Goal: Task Accomplishment & Management: Use online tool/utility

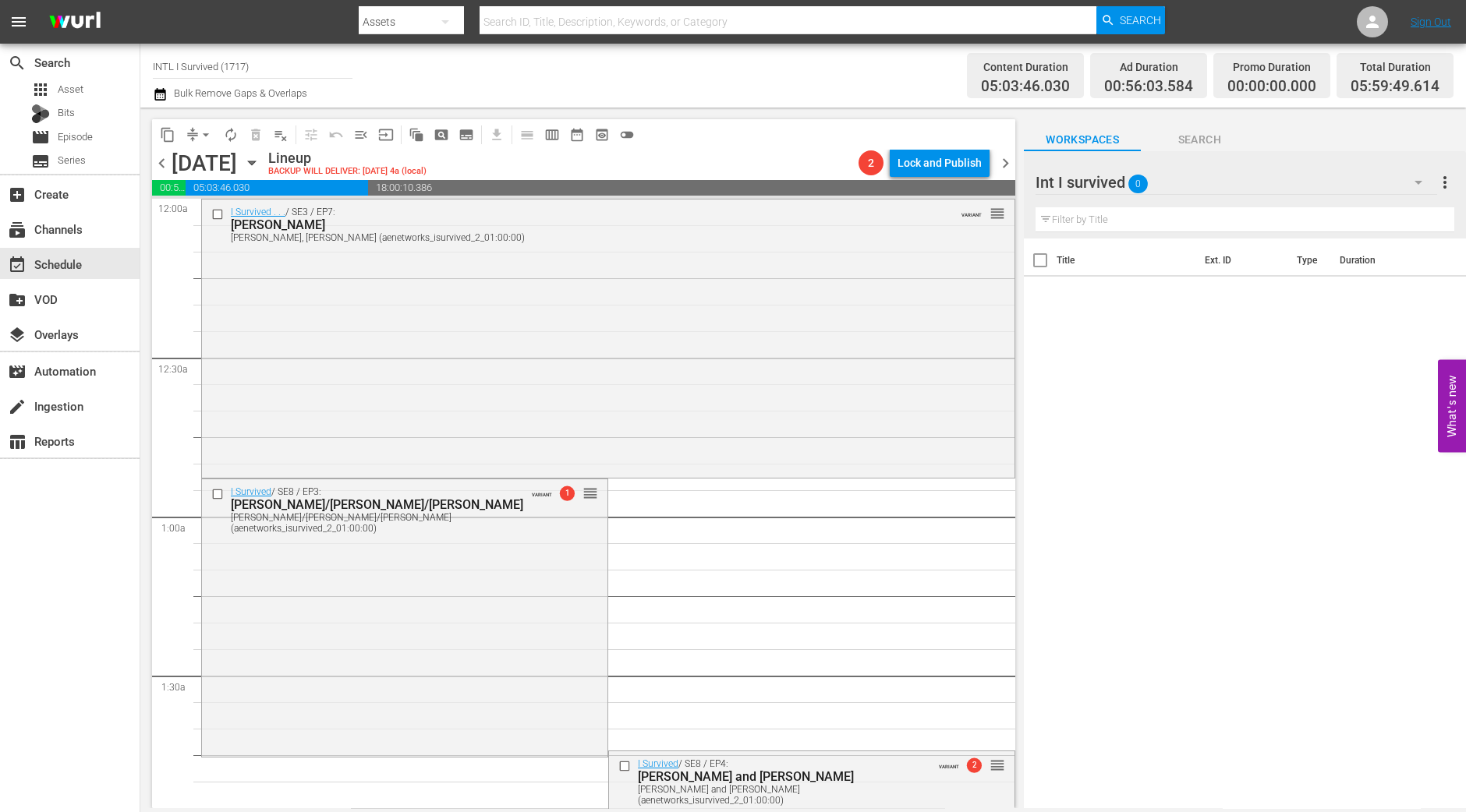
scroll to position [1488, 0]
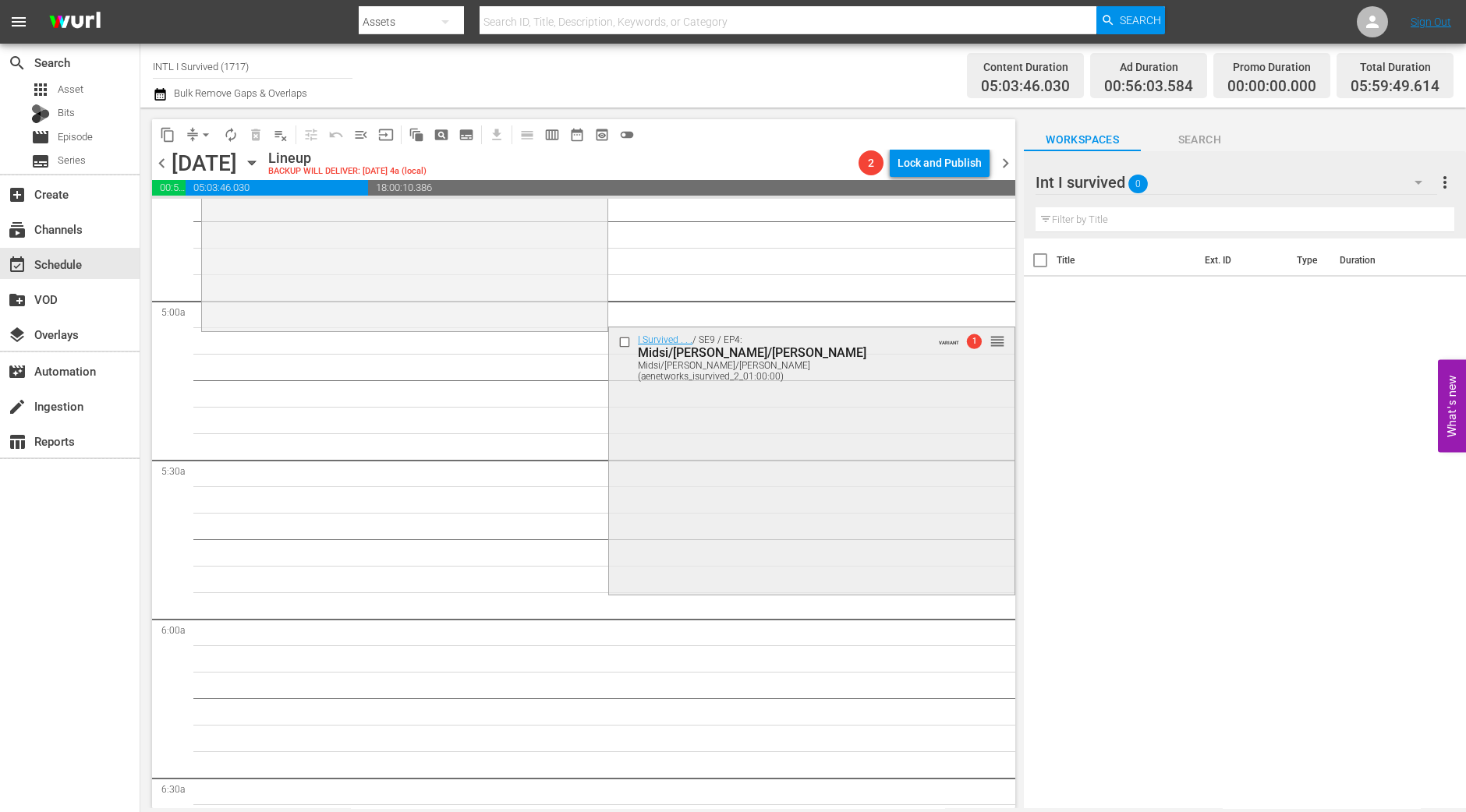
click at [726, 502] on div "I Survived . . . / SE9 / EP4: Midsi/Tammy/Leona Midsi/Tammy/Leona (aenetworks_i…" at bounding box center [812, 460] width 406 height 265
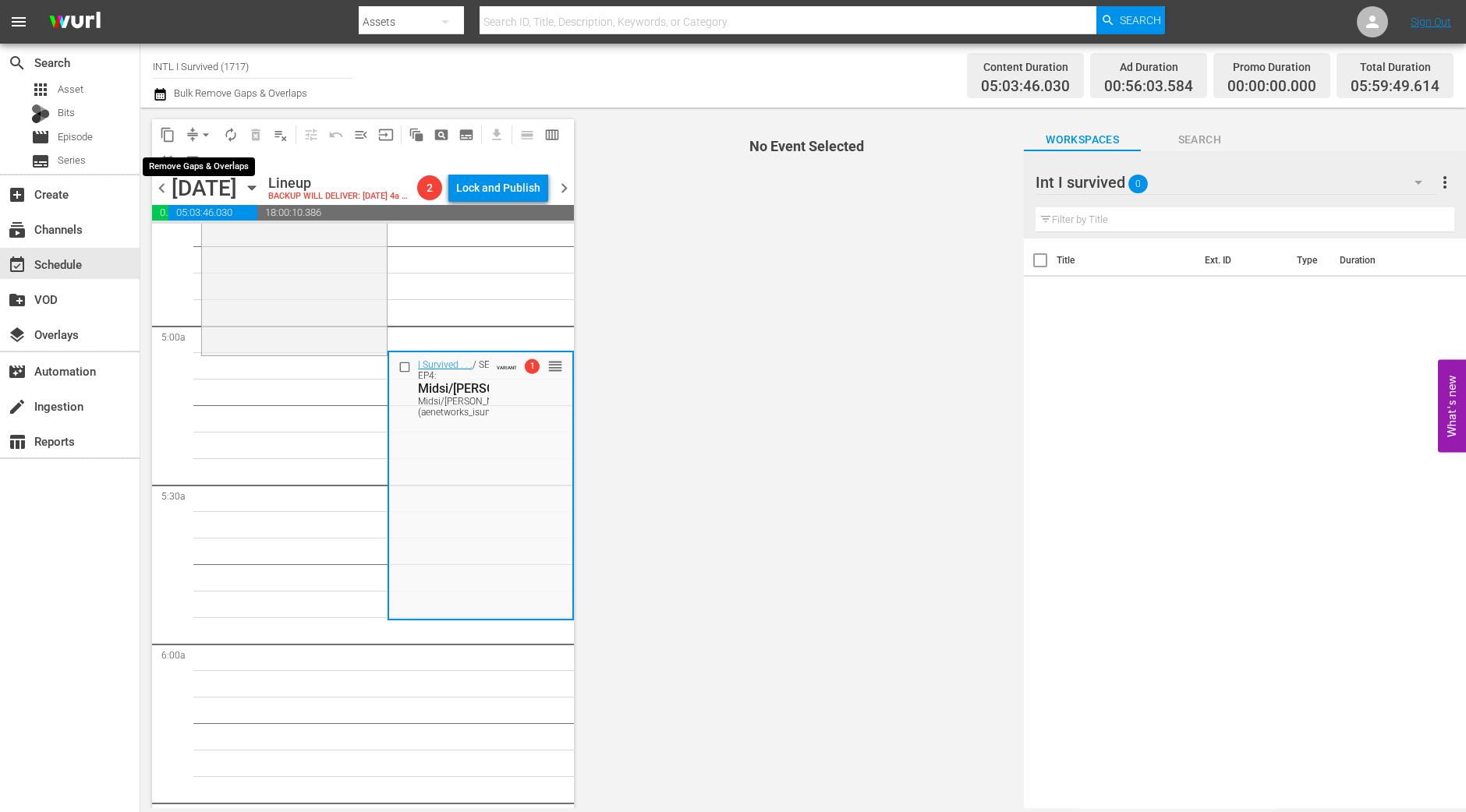
click at [199, 138] on span "arrow_drop_down" at bounding box center [206, 135] width 16 height 16
click at [209, 171] on li "Align to Midnight" at bounding box center [207, 166] width 129 height 25
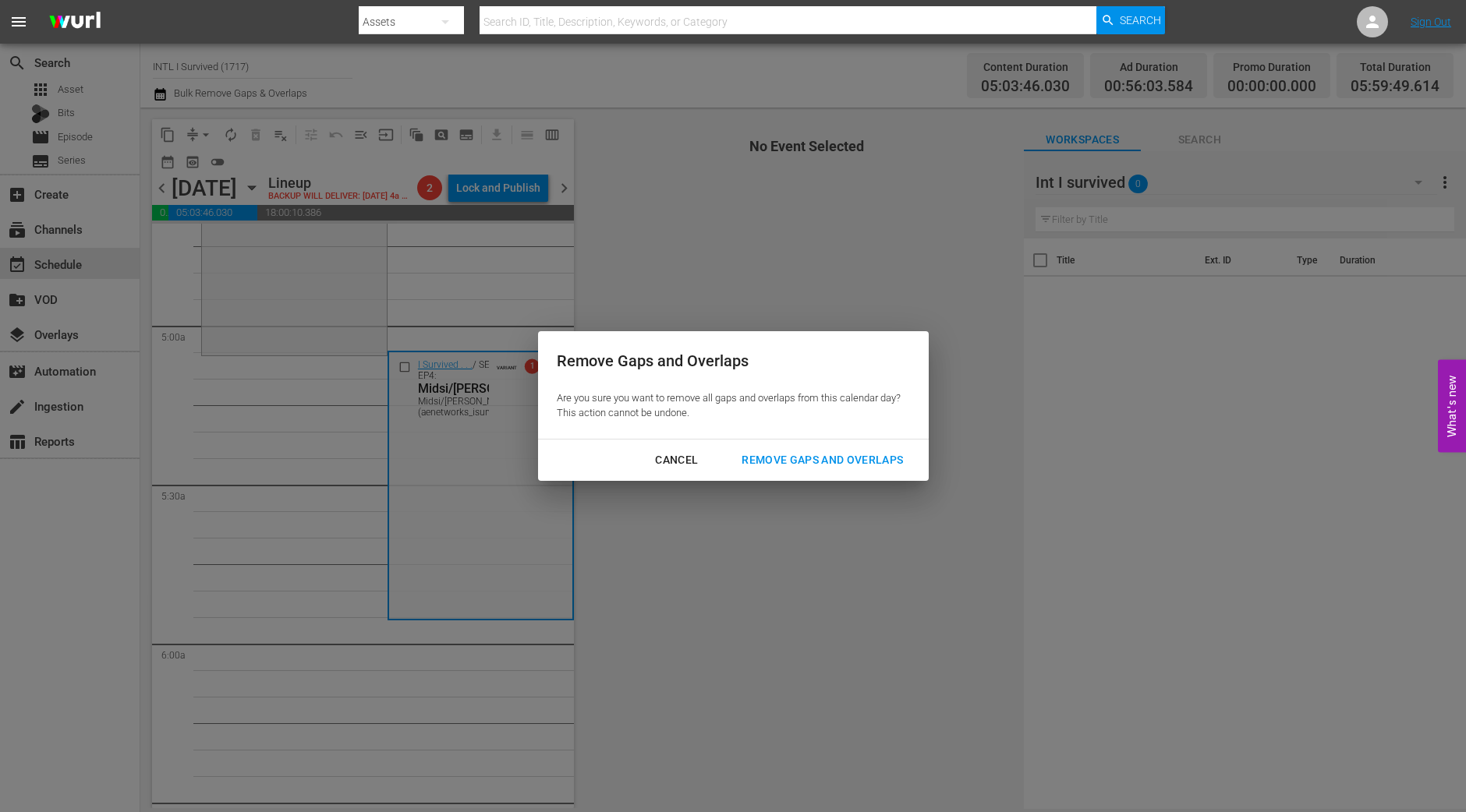
click at [858, 455] on div "Remove Gaps and Overlaps" at bounding box center [822, 460] width 186 height 19
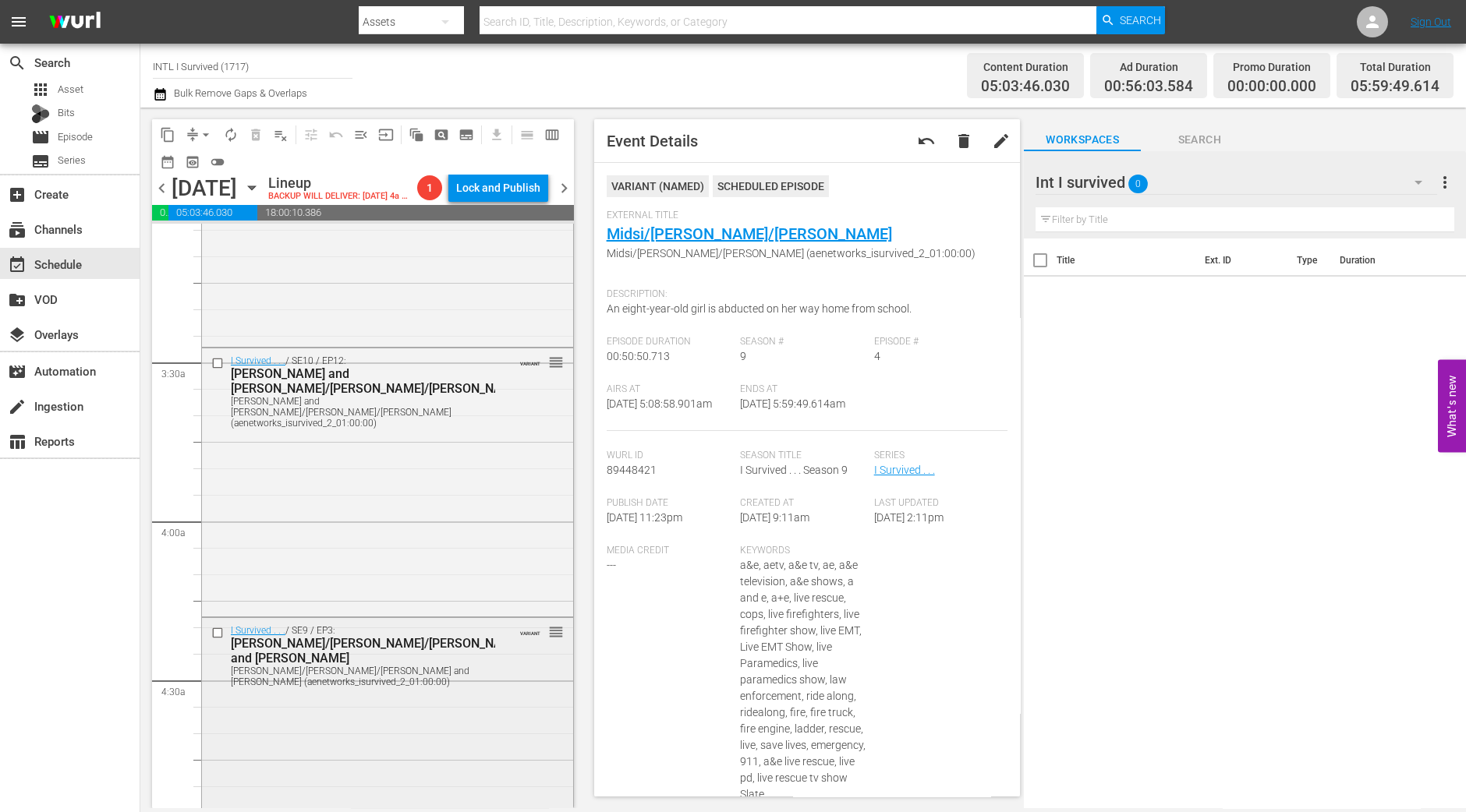
scroll to position [823, 0]
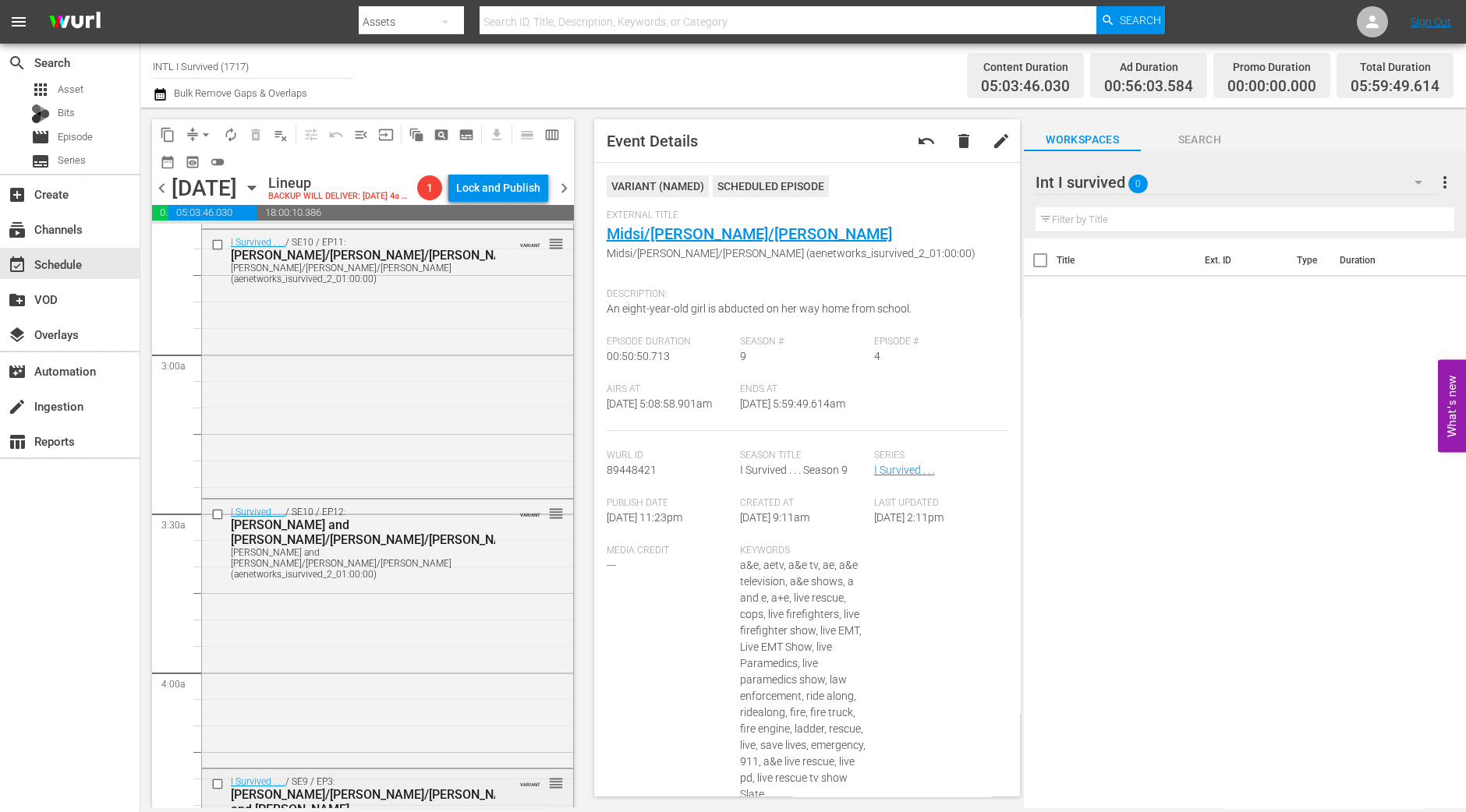
click at [483, 493] on div "I Survived . . . / SE10 / EP11: Rhonda/Jason/Patrick Rhonda/Jason/Patrick (aene…" at bounding box center [387, 363] width 372 height 265
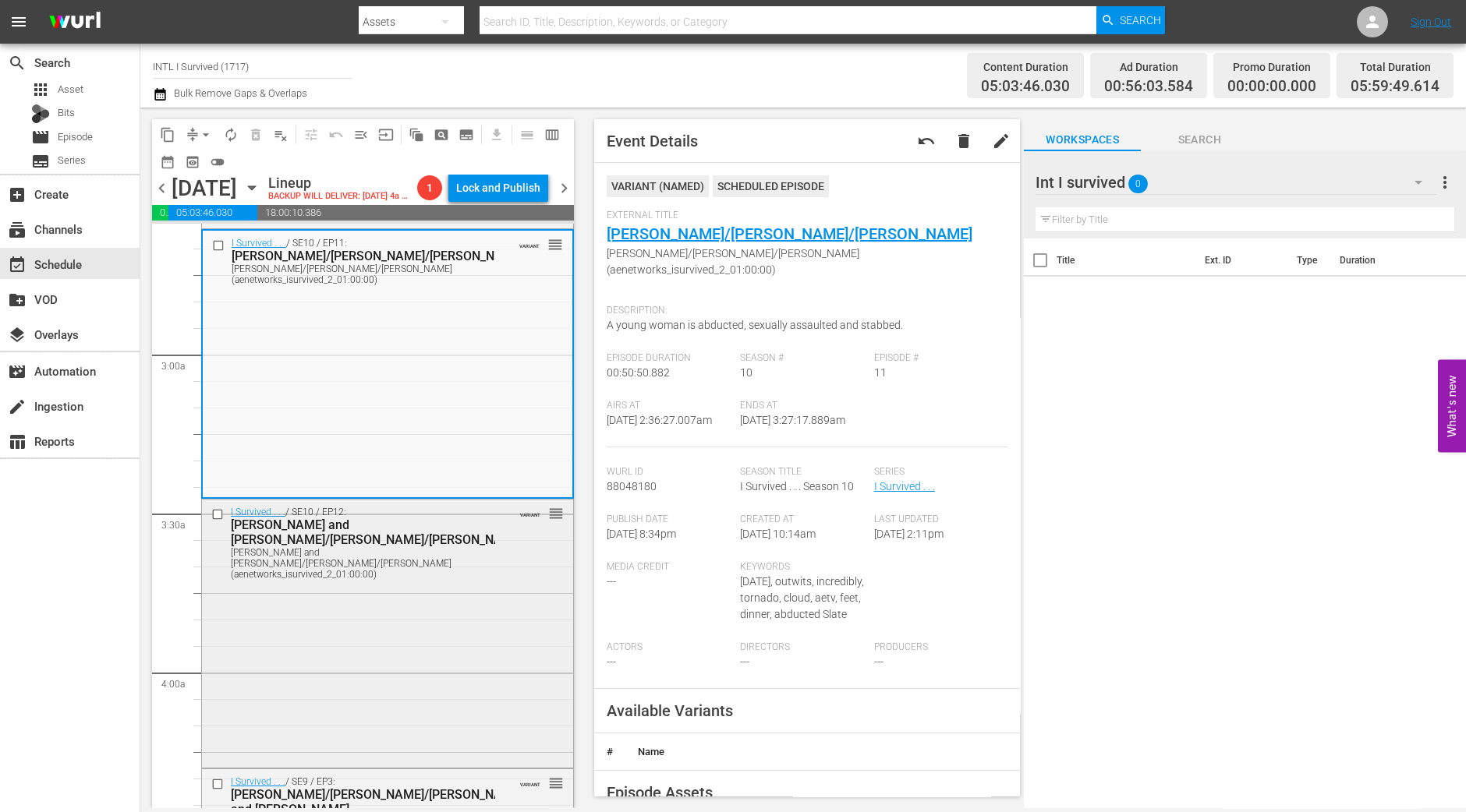
click at [502, 583] on div "I Survived . . . / SE10 / EP12: Shaunna and Brad/Lee/Emily Shaunna and Brad/Lee…" at bounding box center [387, 543] width 372 height 86
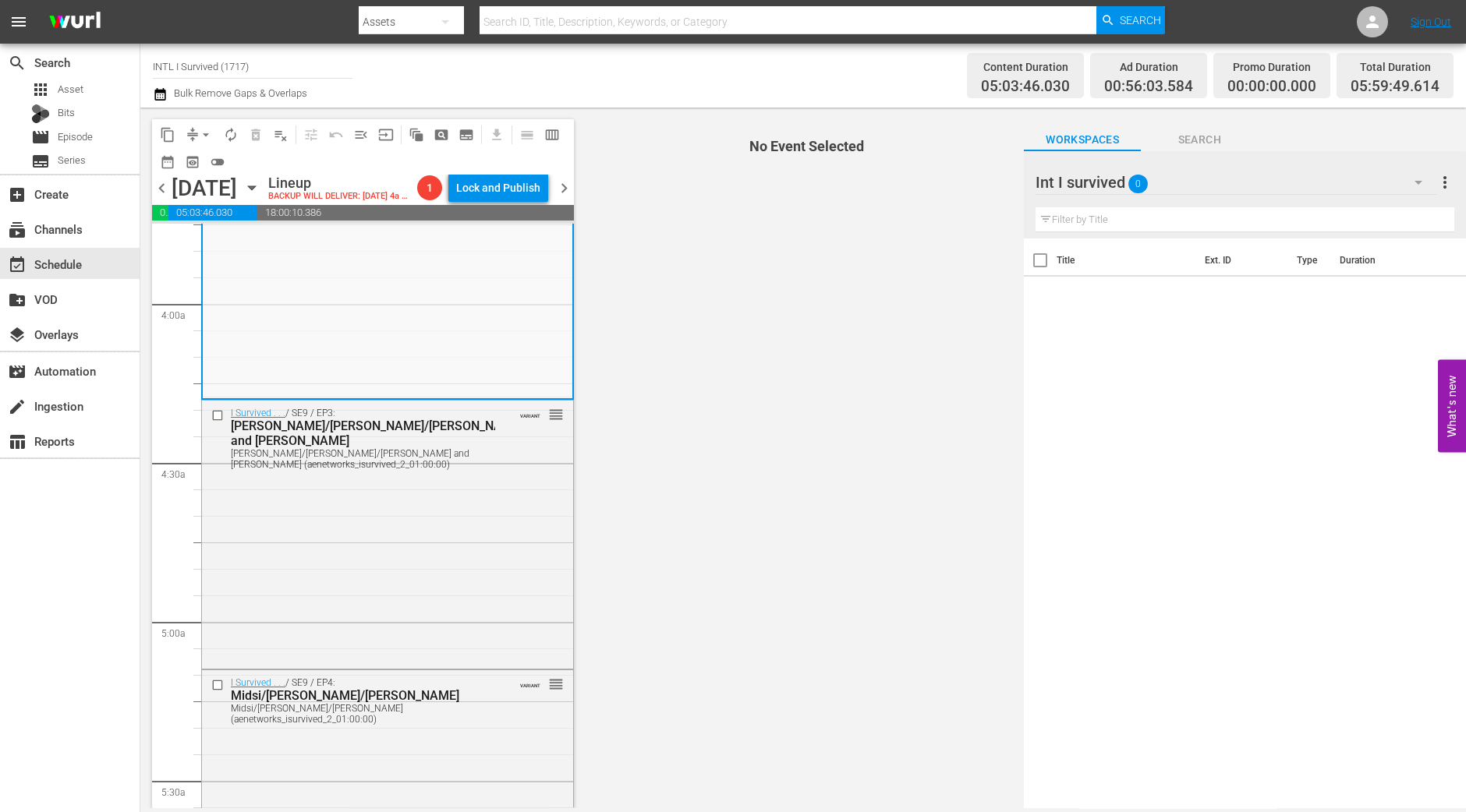
scroll to position [1310, 0]
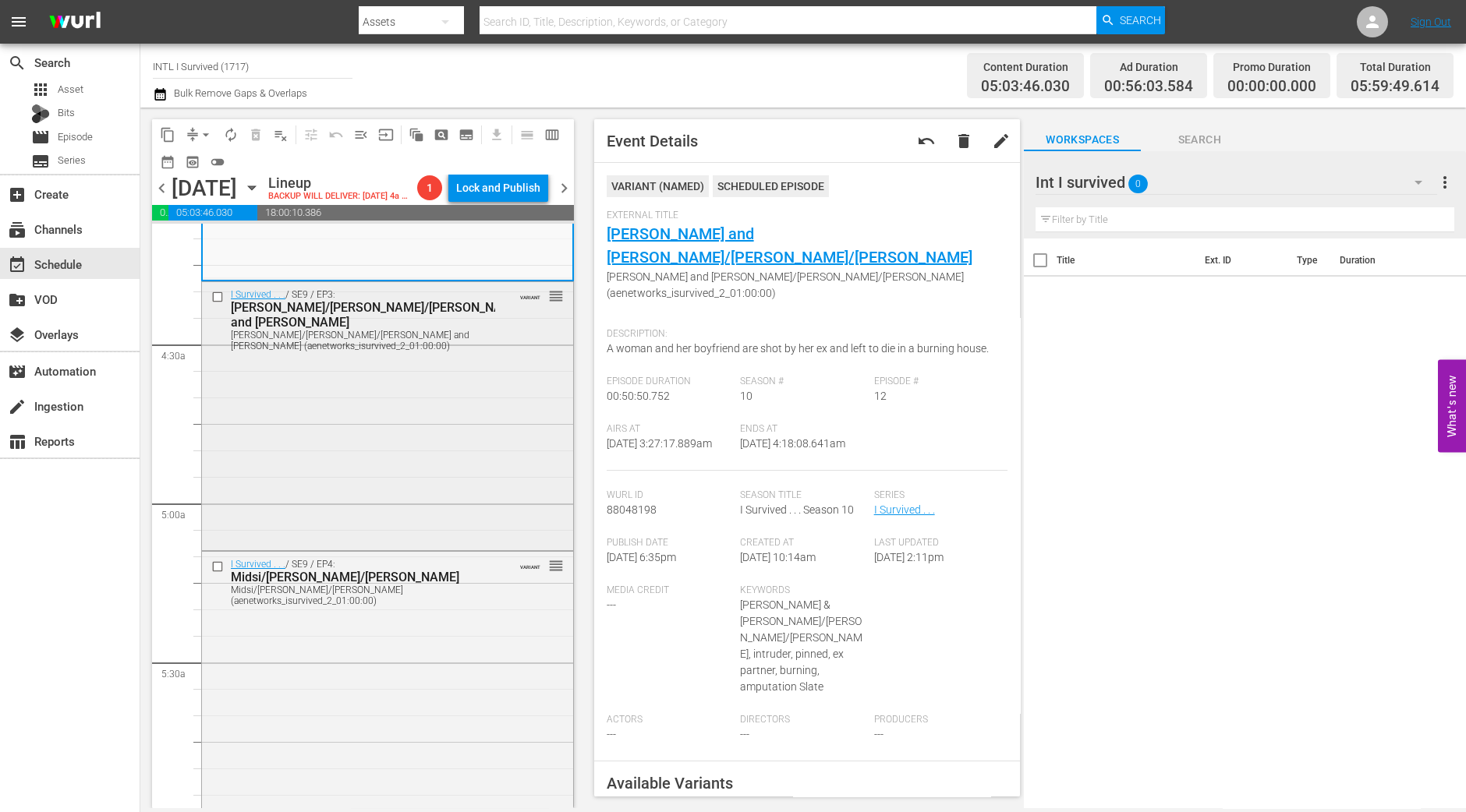
click at [441, 487] on div "I Survived . . . / SE9 / EP3: Lenore/Steven/Ellen and Jim Lenore/Steven/Ellen a…" at bounding box center [387, 414] width 372 height 265
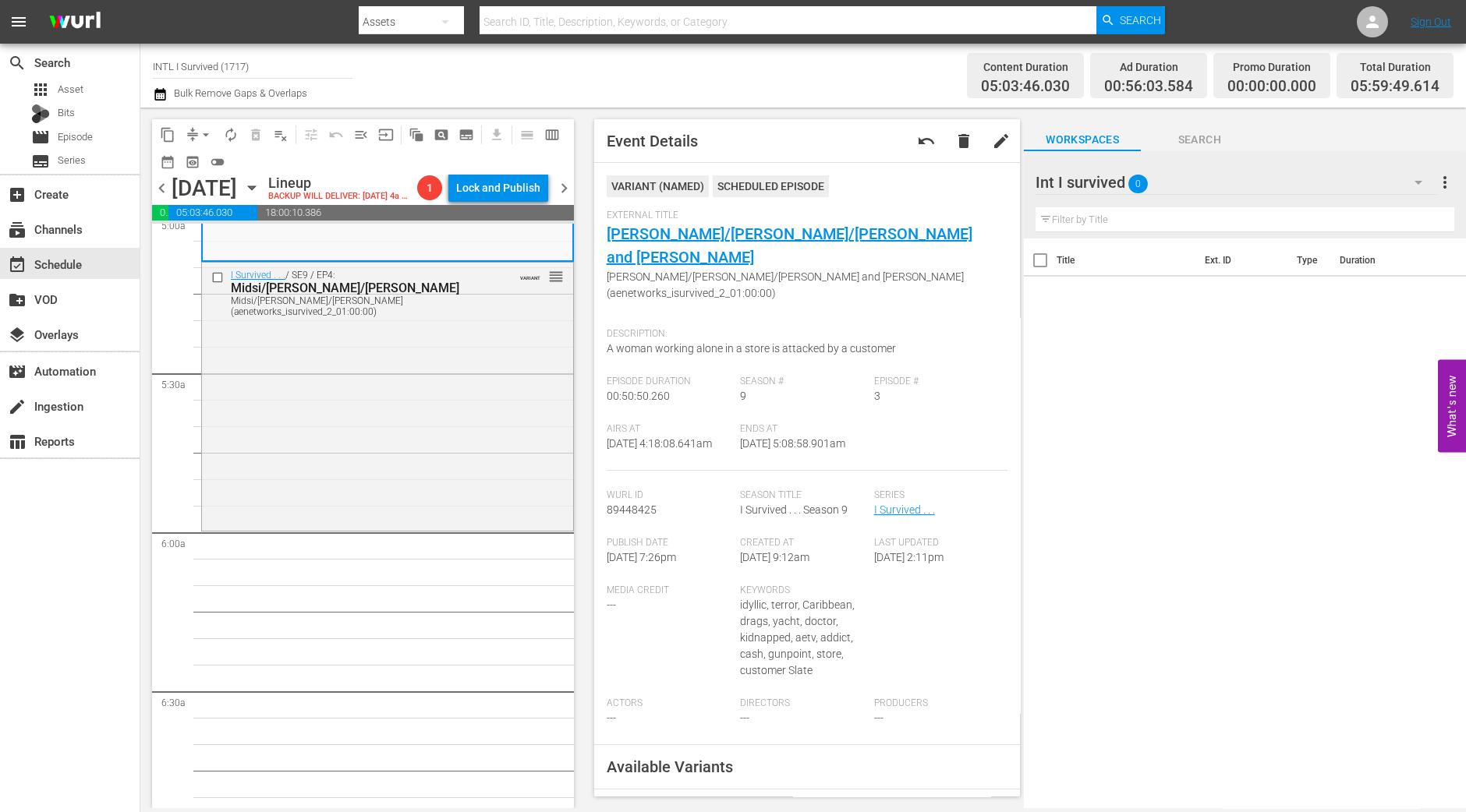
scroll to position [1505, 0]
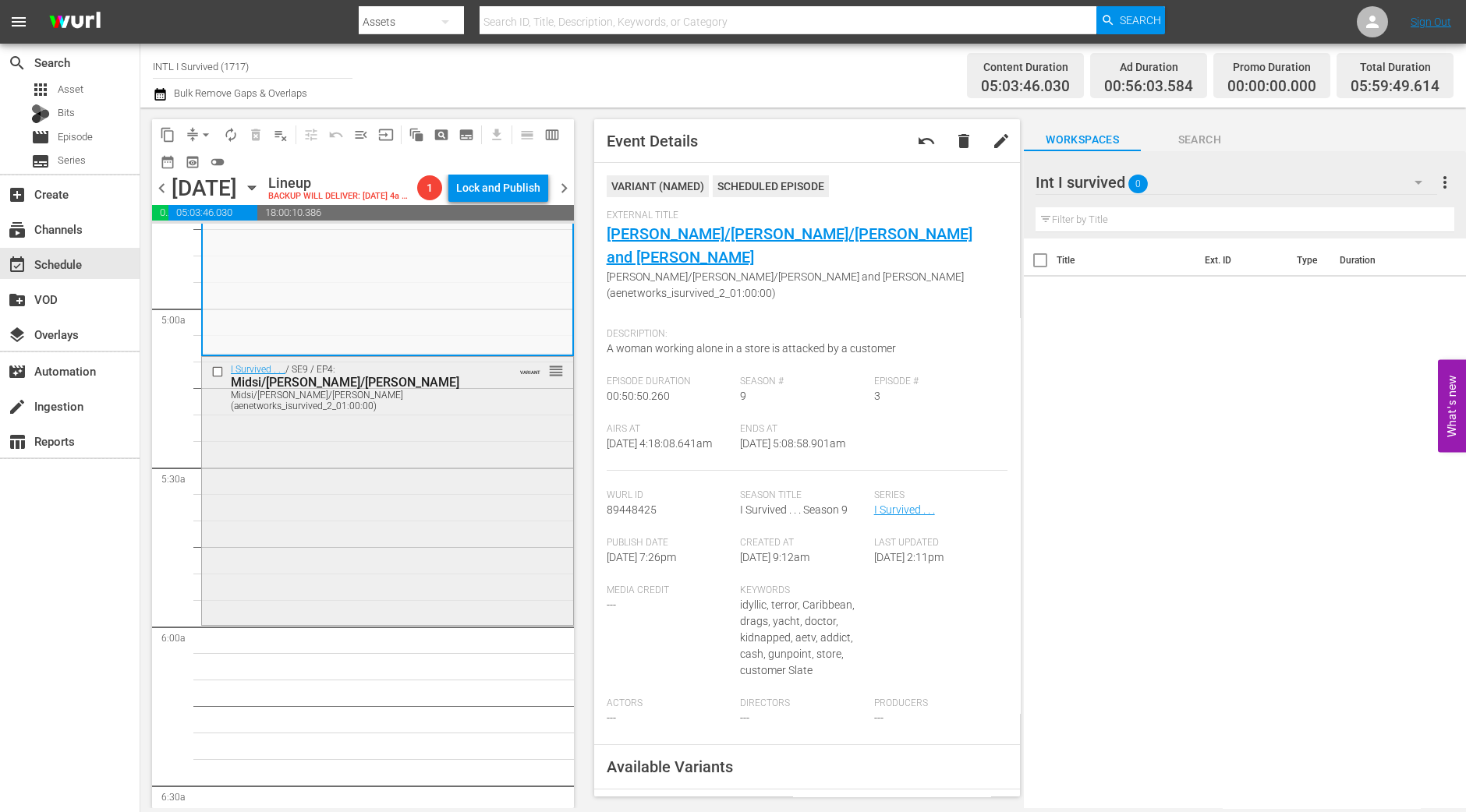
click at [345, 522] on div "I Survived . . . / SE9 / EP4: Midsi/Tammy/Leona Midsi/Tammy/Leona (aenetworks_i…" at bounding box center [387, 489] width 372 height 265
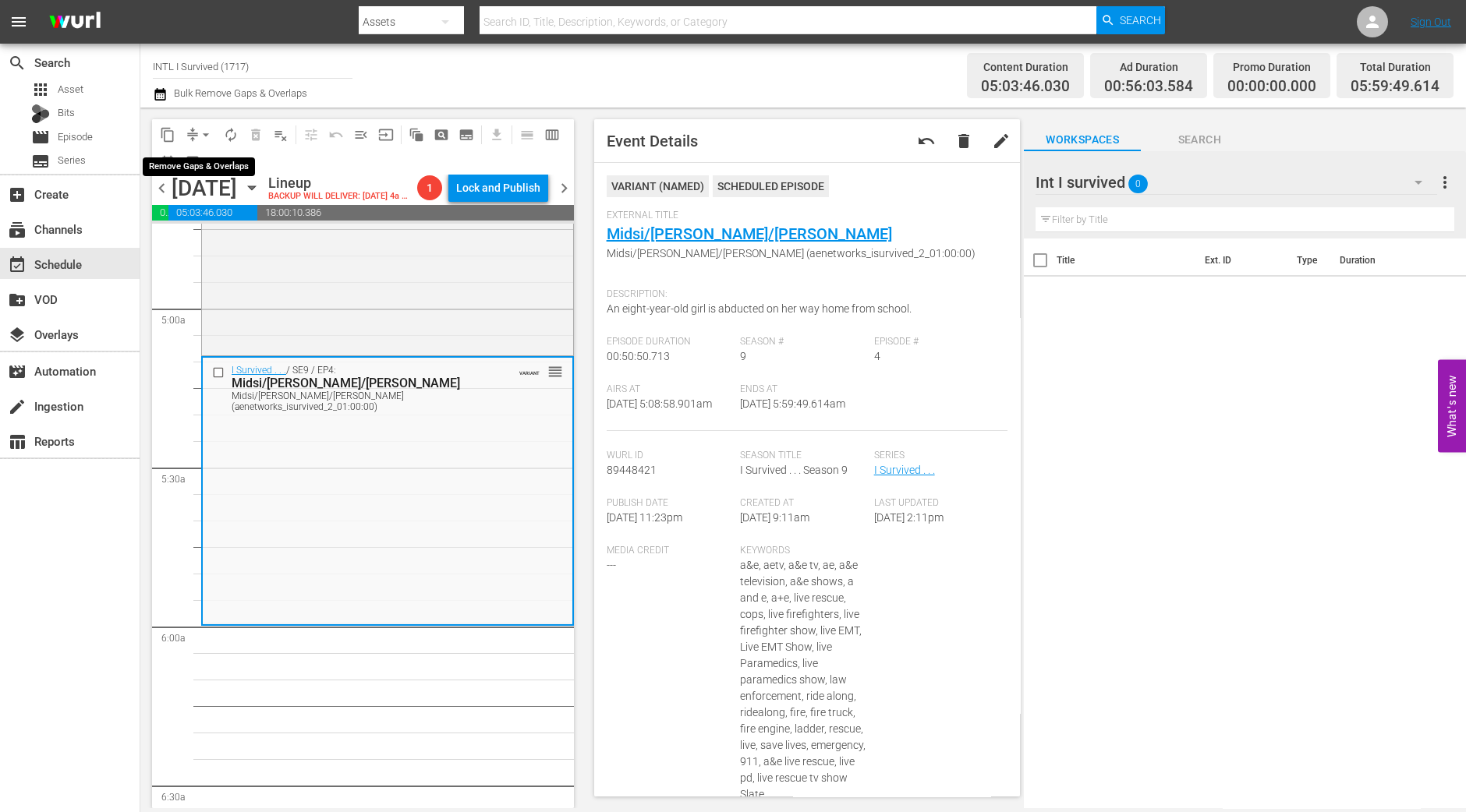
click at [195, 129] on button "arrow_drop_down" at bounding box center [206, 135] width 25 height 25
click at [207, 154] on li "Align to Midnight" at bounding box center [207, 166] width 164 height 25
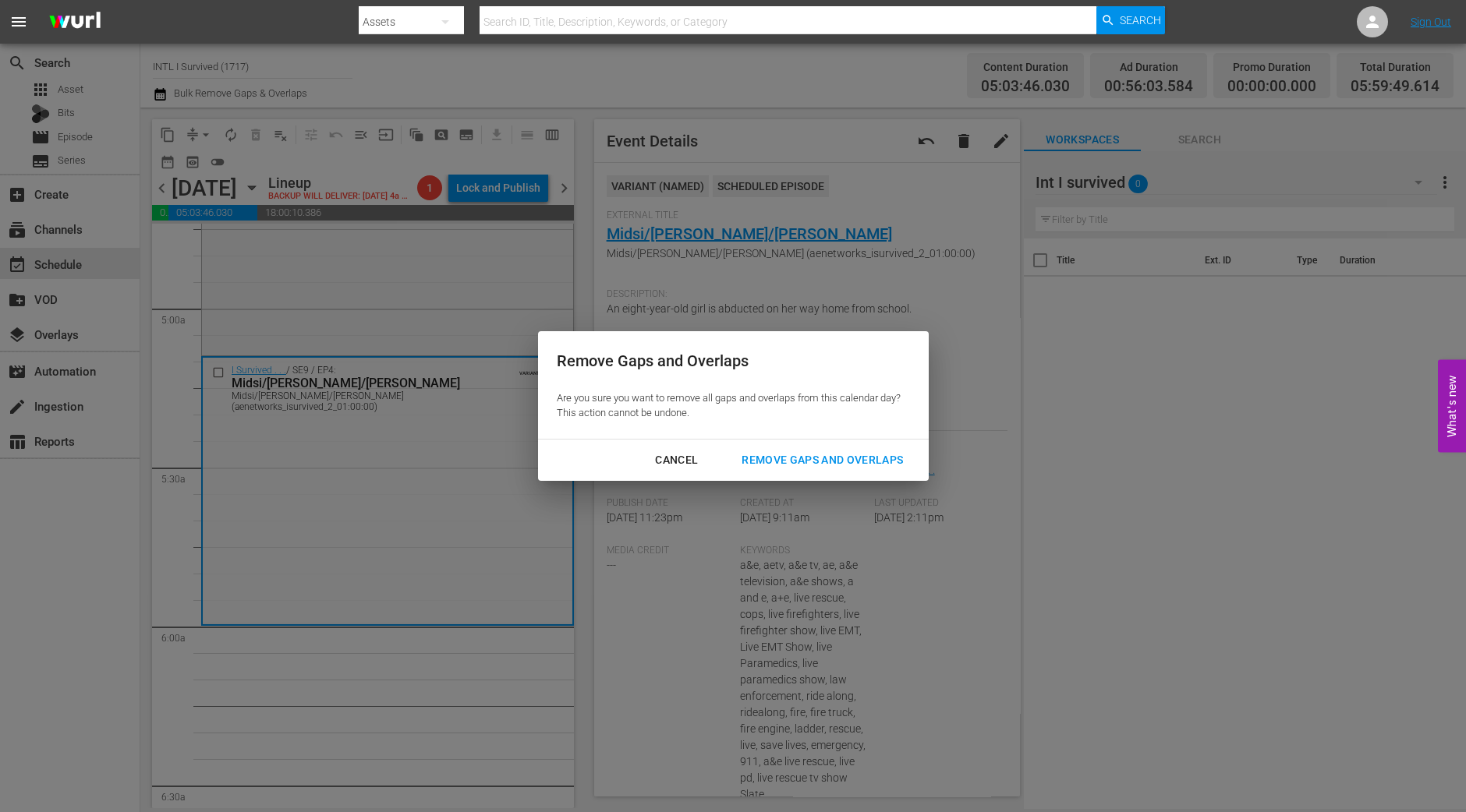
click at [862, 449] on button "Remove Gaps and Overlaps" at bounding box center [822, 460] width 199 height 29
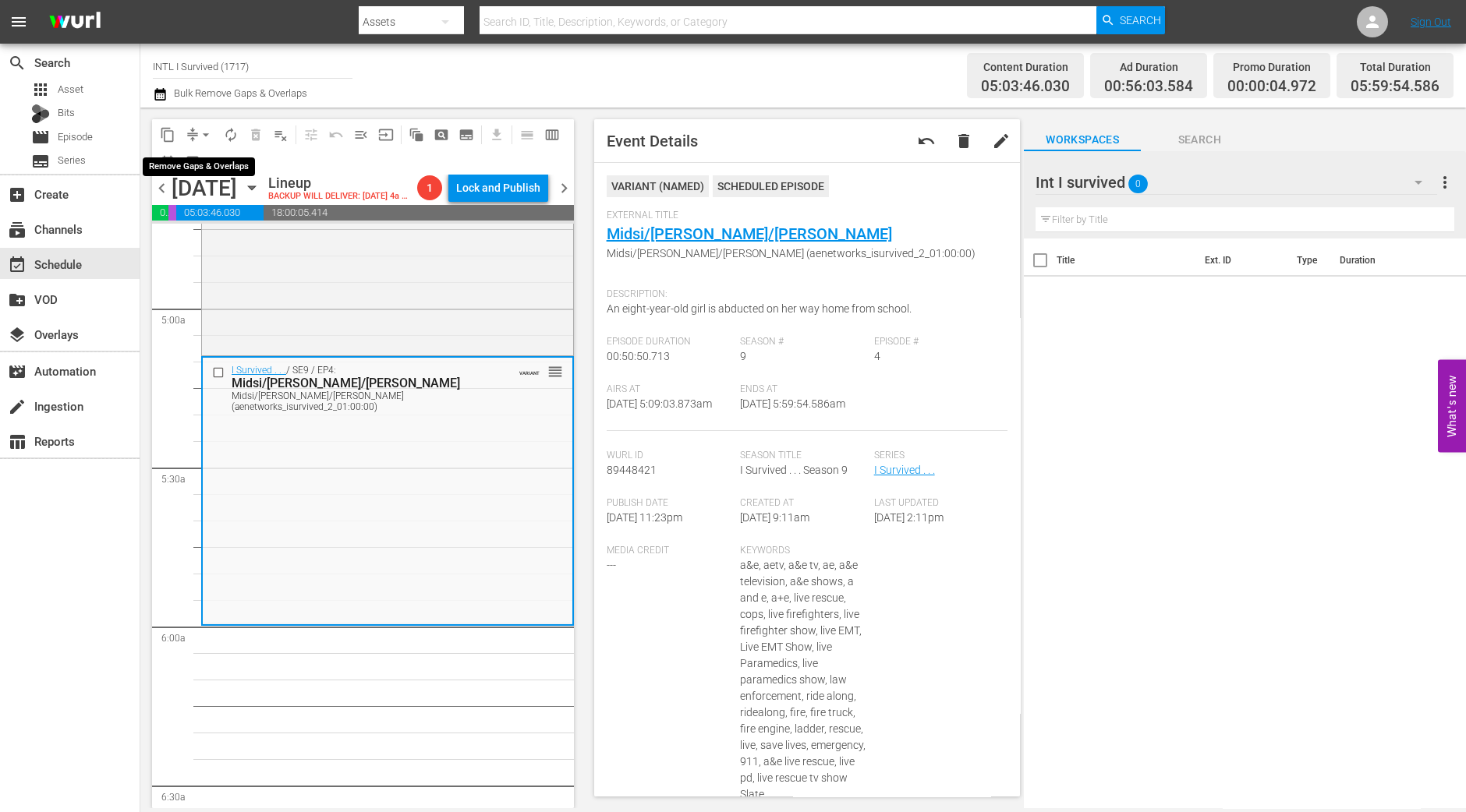
click at [203, 130] on span "arrow_drop_down" at bounding box center [206, 135] width 16 height 16
click at [223, 170] on li "Align to Midnight" at bounding box center [207, 166] width 164 height 25
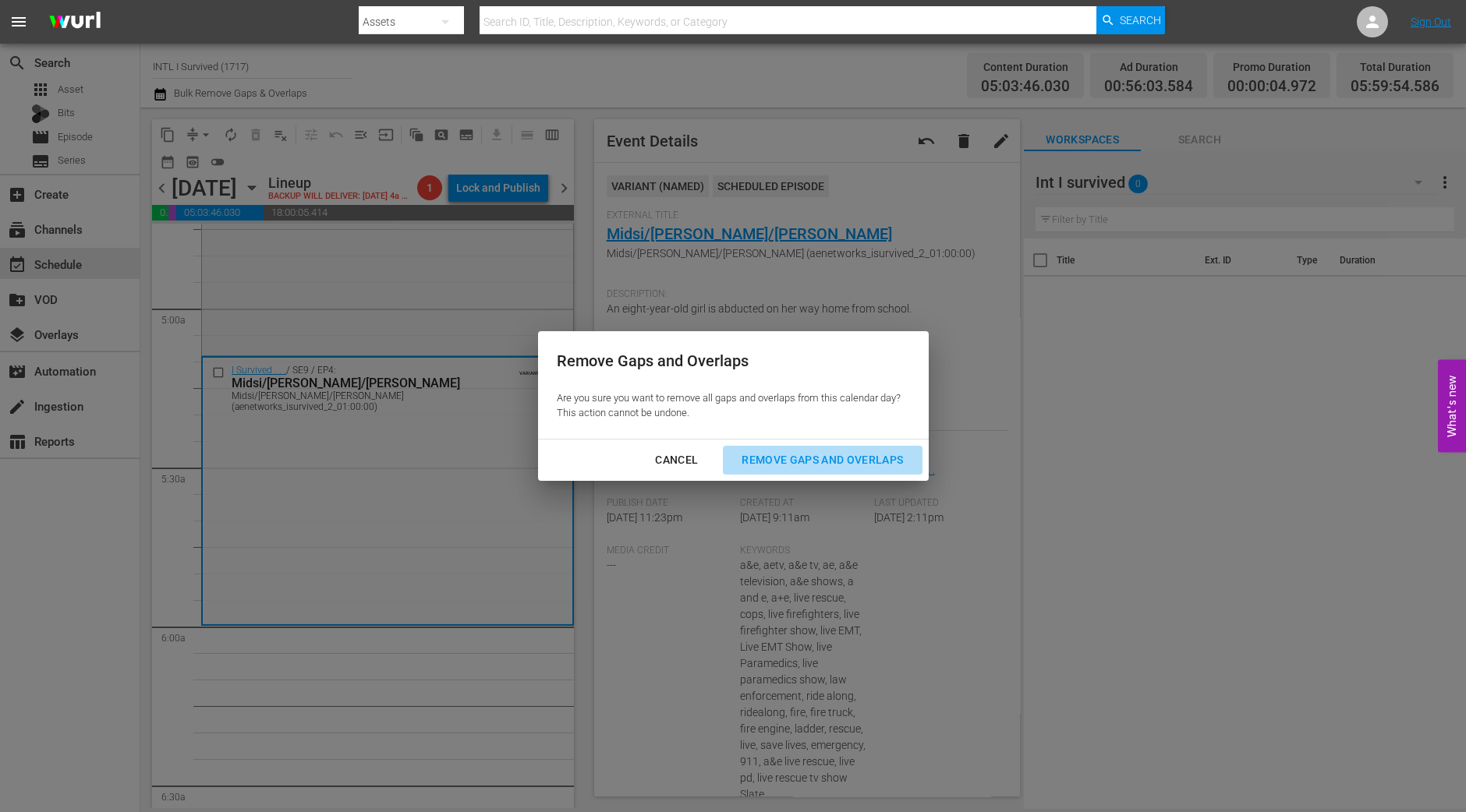
click at [781, 459] on div "Remove Gaps and Overlaps" at bounding box center [822, 460] width 186 height 19
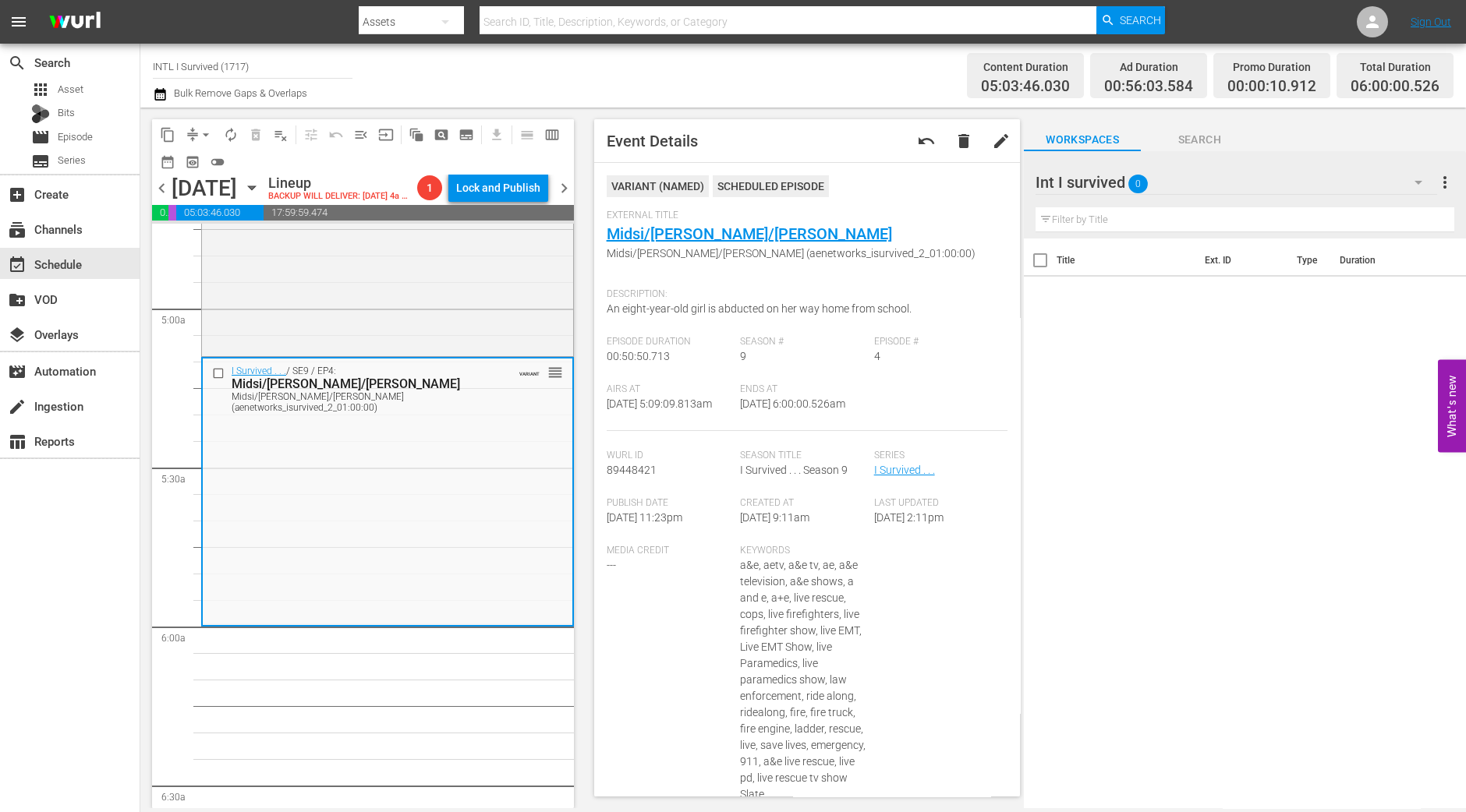
click at [226, 130] on span "autorenew_outlined" at bounding box center [231, 135] width 16 height 16
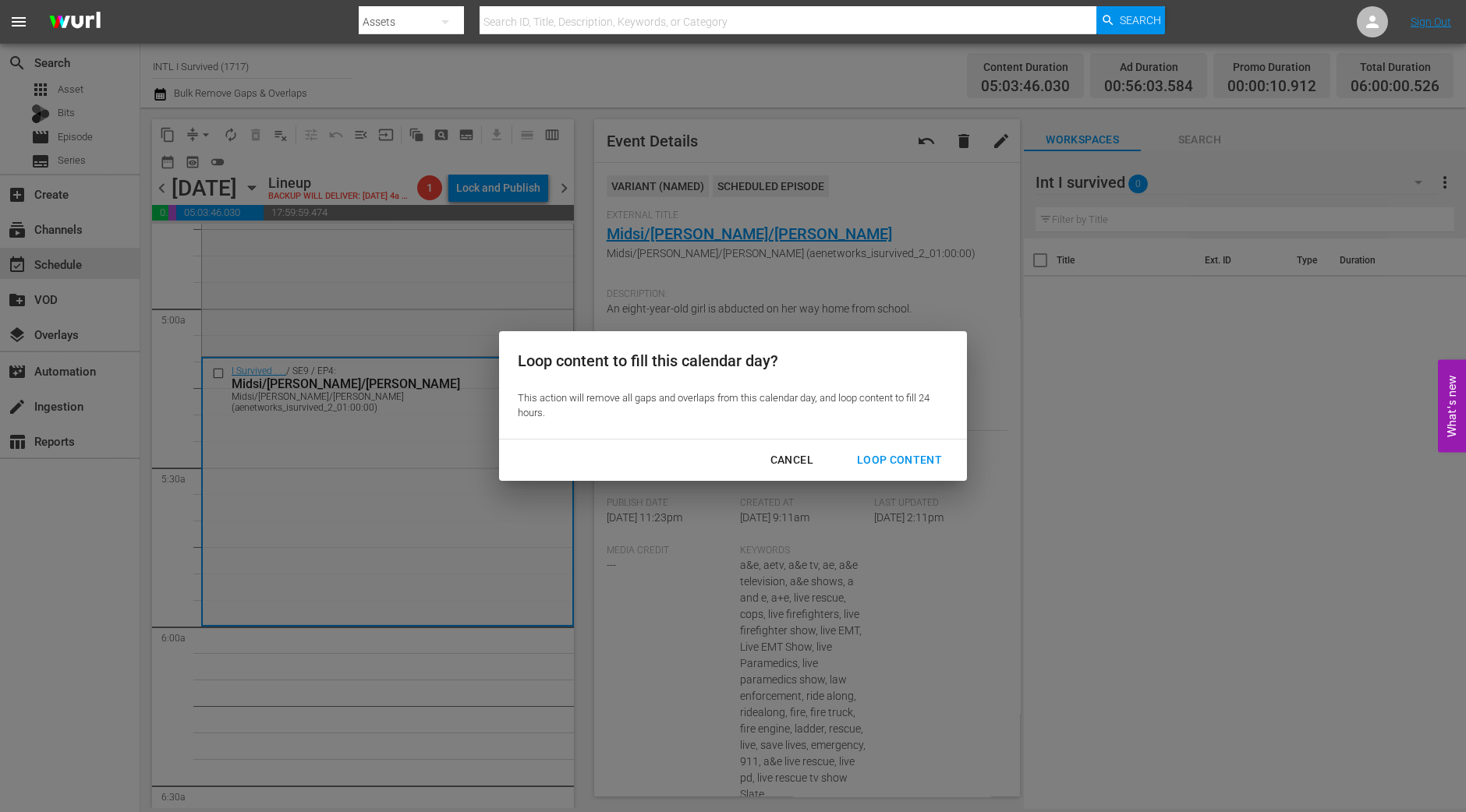
click at [905, 453] on div "Loop Content" at bounding box center [899, 460] width 110 height 19
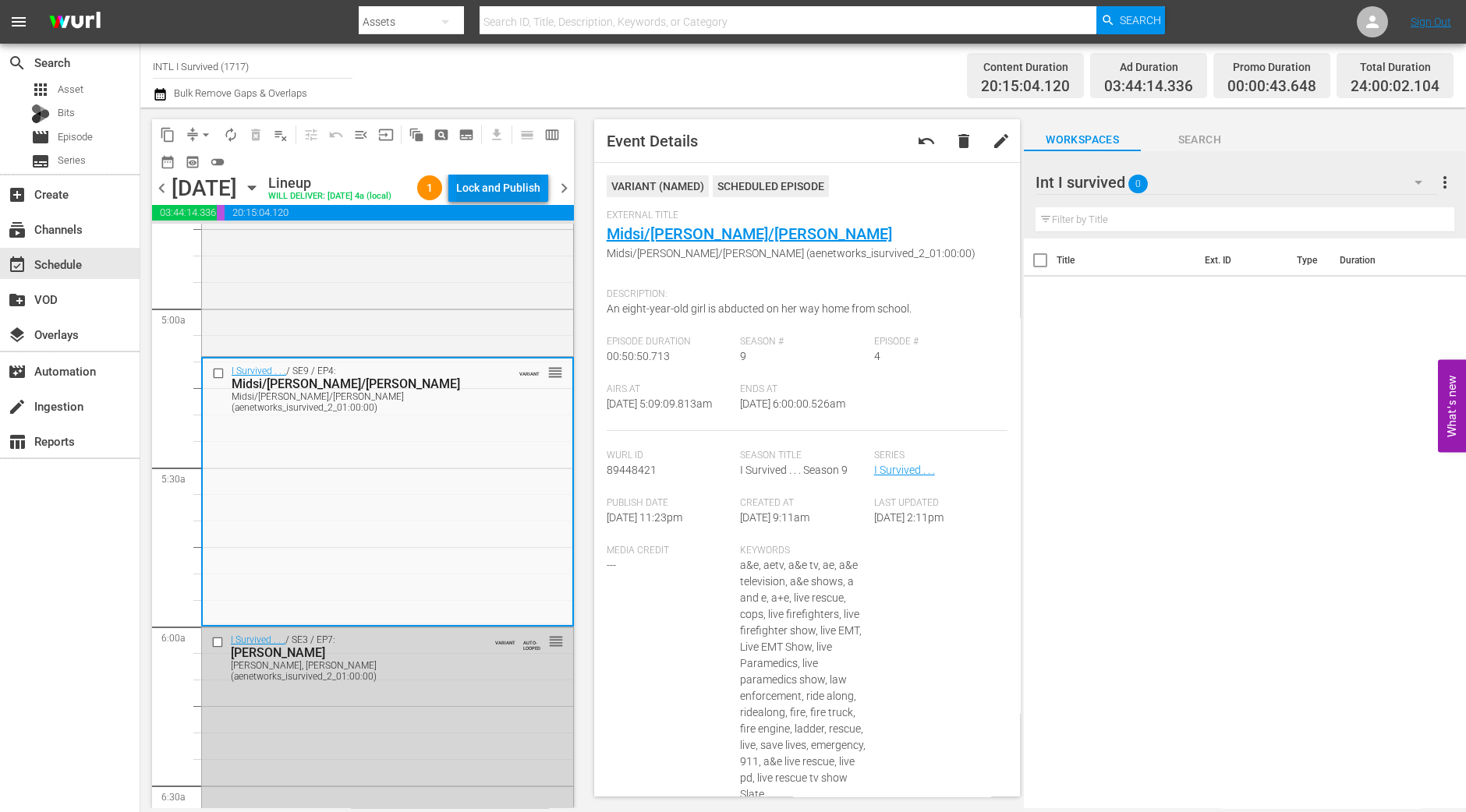
click at [489, 184] on div "Lock and Publish" at bounding box center [498, 187] width 84 height 28
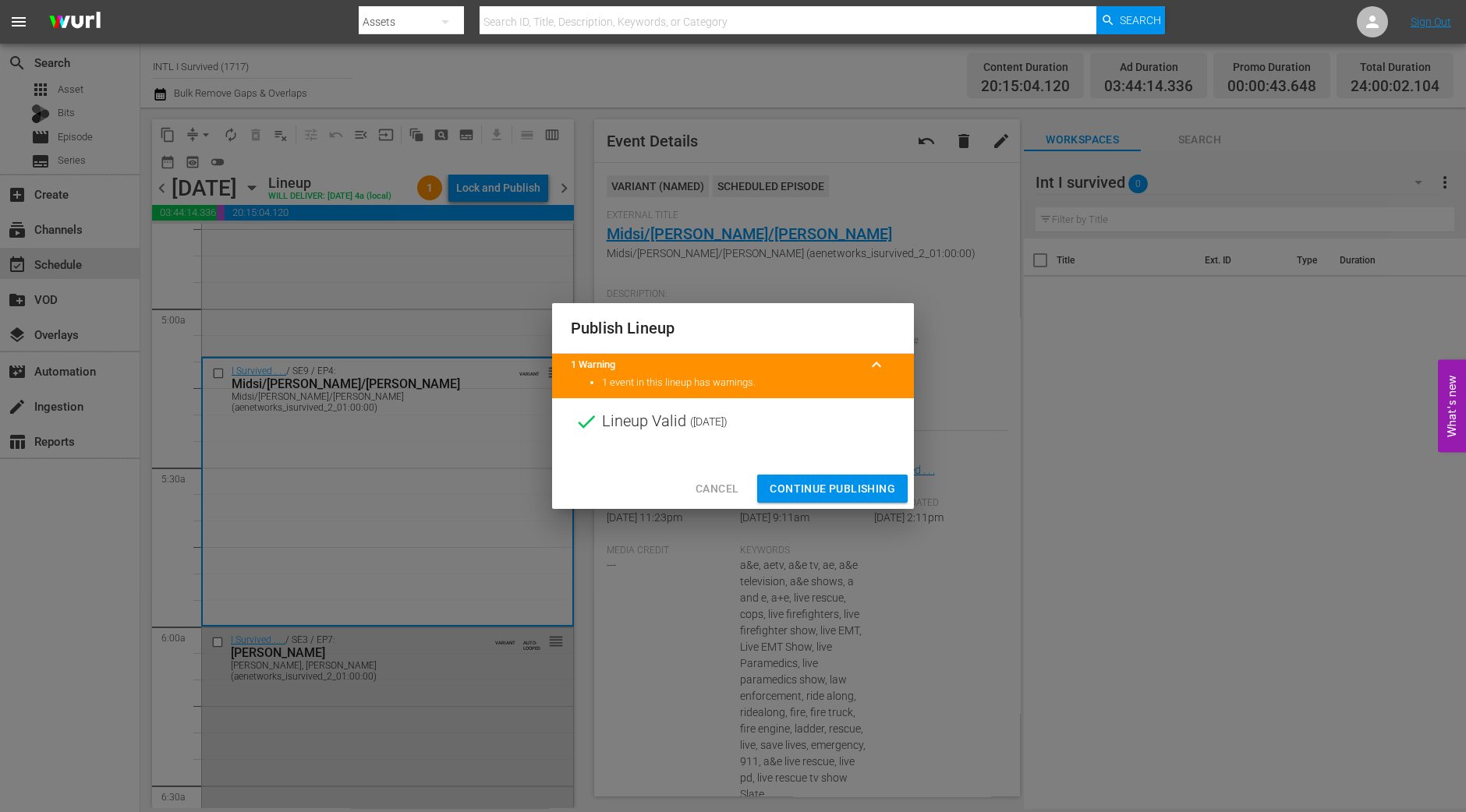
click at [858, 481] on span "Continue Publishing" at bounding box center [832, 489] width 126 height 19
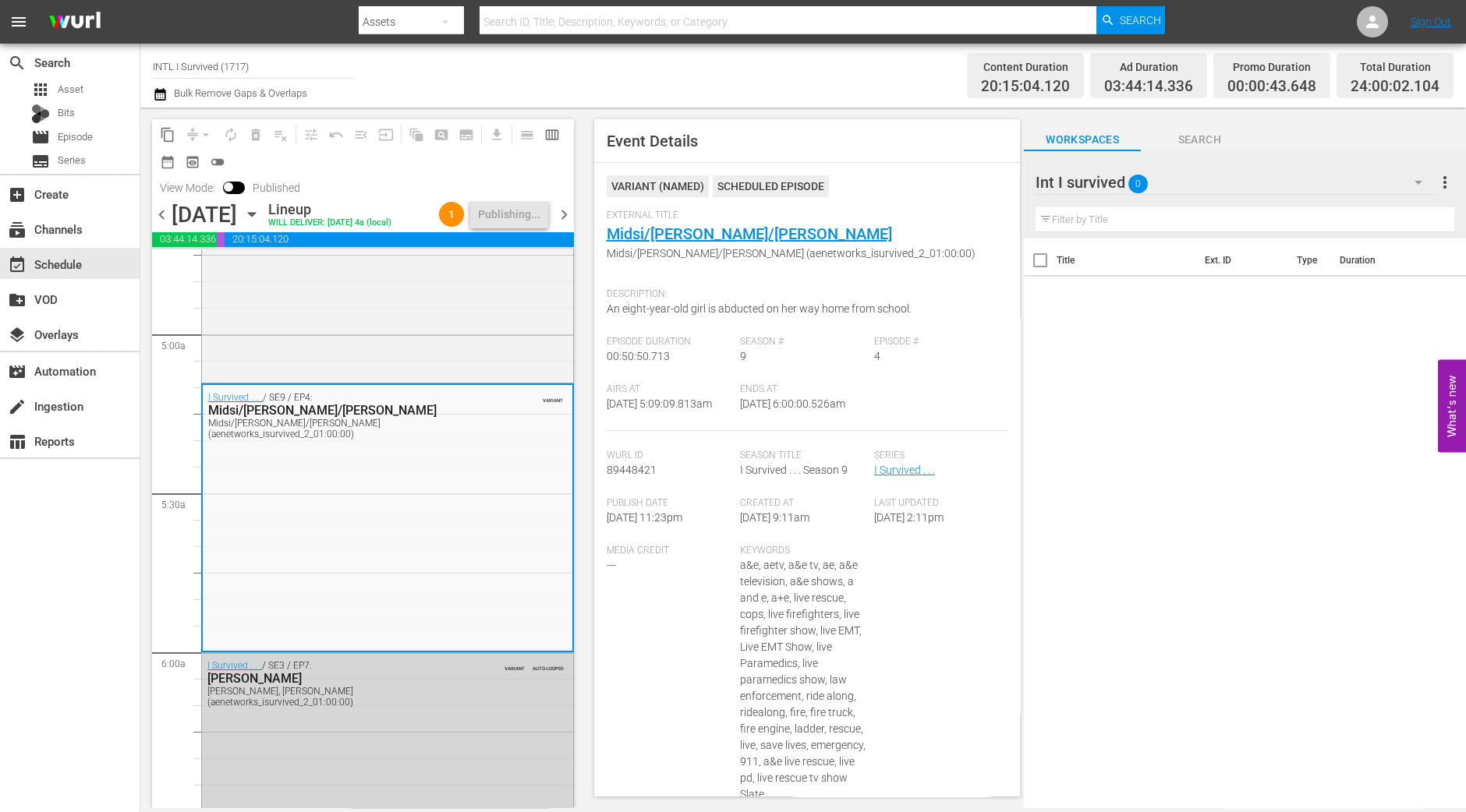
click at [566, 215] on span "chevron_right" at bounding box center [565, 214] width 20 height 19
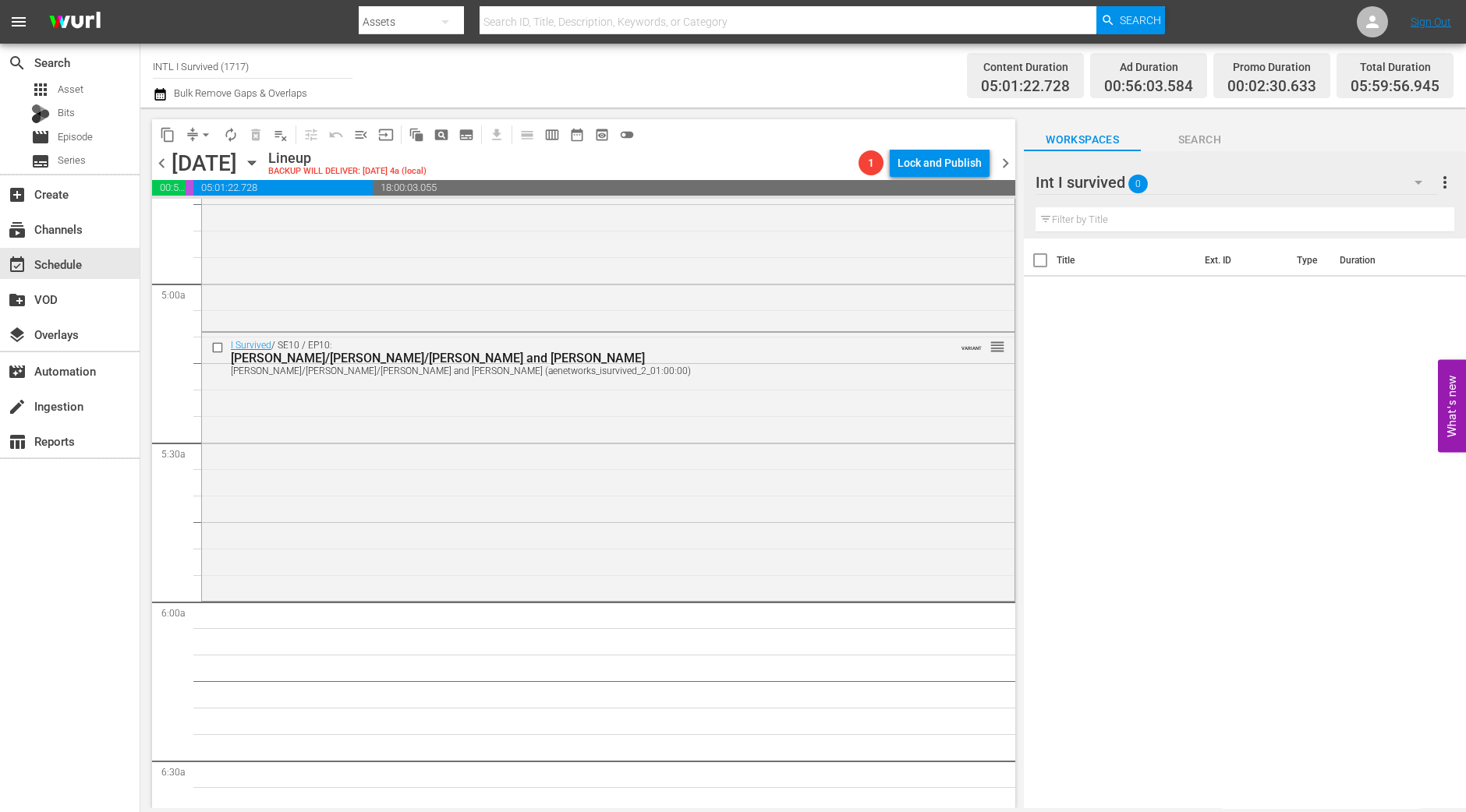
scroll to position [1505, 0]
click at [531, 513] on div "I Survived / SE10 / EP10: Dorothy/Jim/Bud and Katrina Dorothy/Jim/Bud and Katri…" at bounding box center [608, 465] width 812 height 265
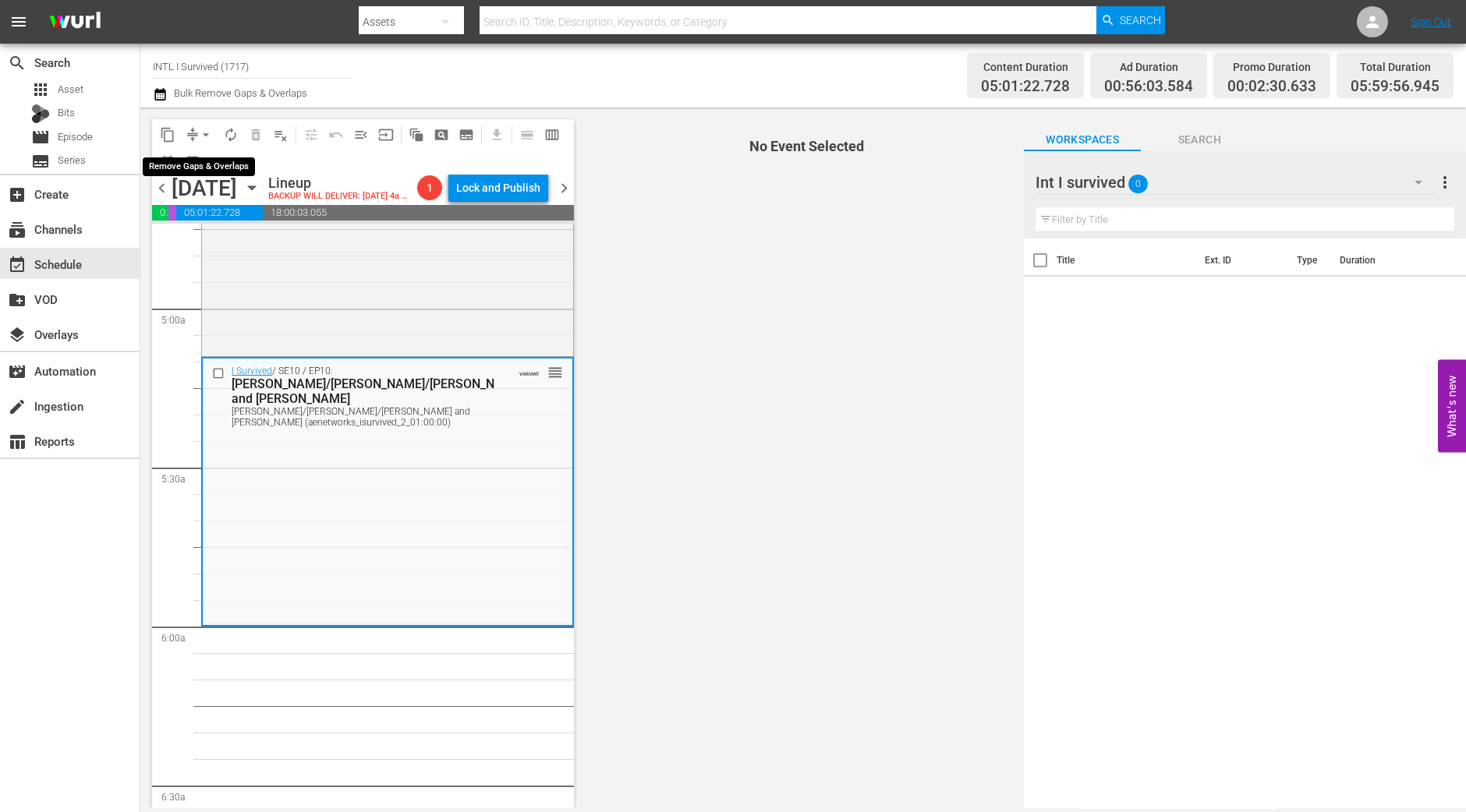
click at [208, 135] on span "arrow_drop_down" at bounding box center [206, 135] width 16 height 16
click at [213, 166] on li "Align to Midnight" at bounding box center [207, 166] width 164 height 25
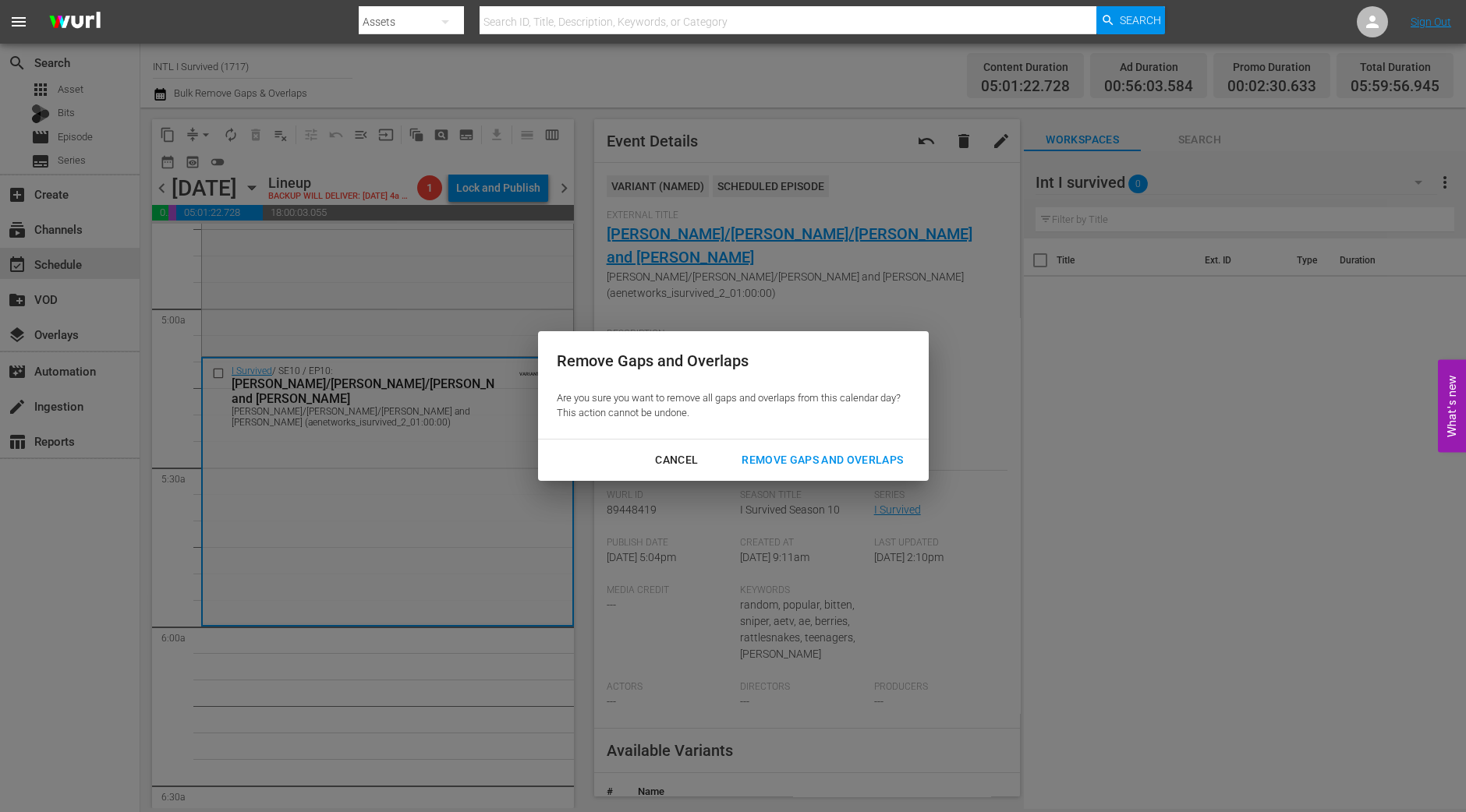
drag, startPoint x: 842, startPoint y: 449, endPoint x: 823, endPoint y: 406, distance: 47.0
click at [843, 450] on div "Remove Gaps and Overlaps" at bounding box center [822, 460] width 186 height 19
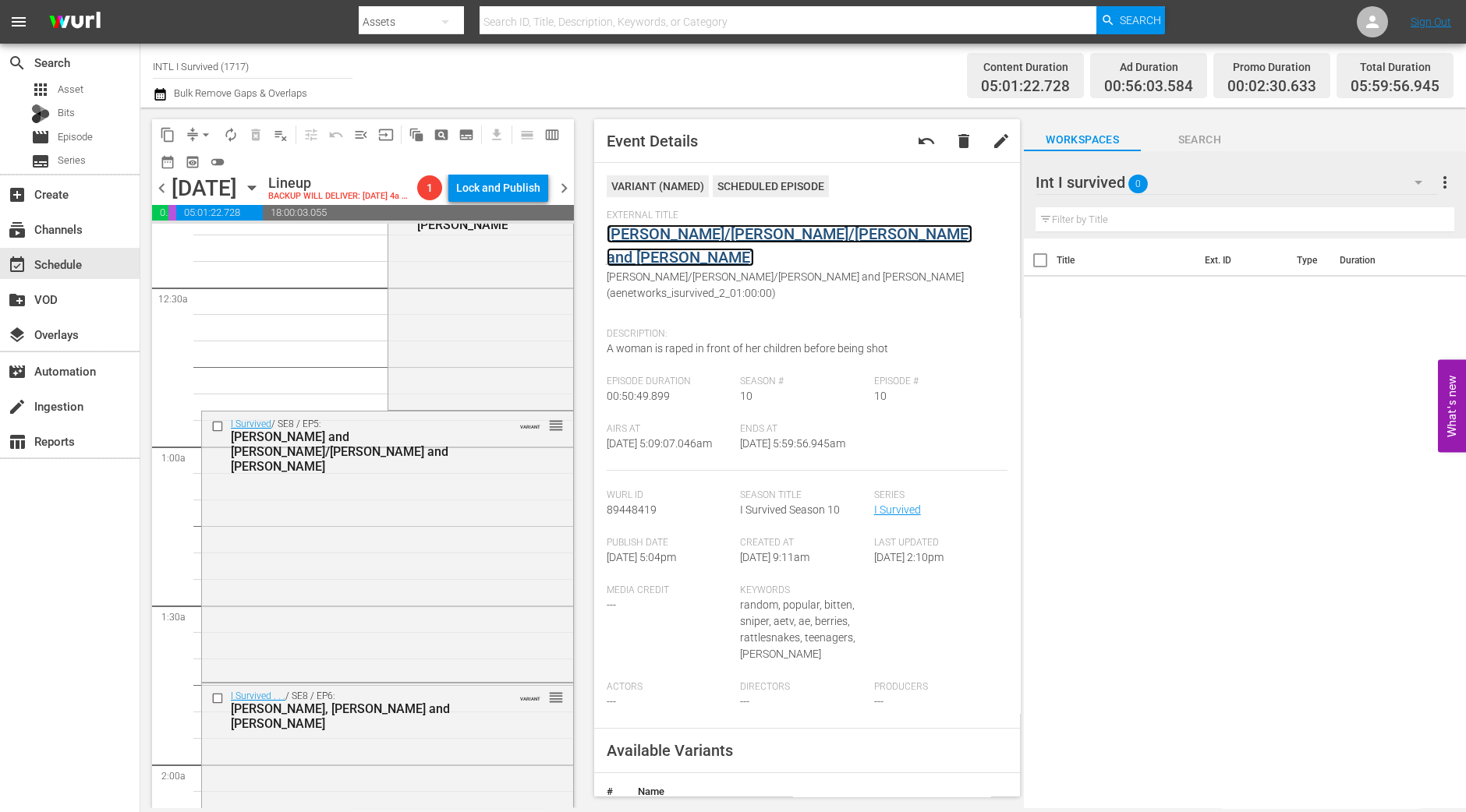
scroll to position [0, 0]
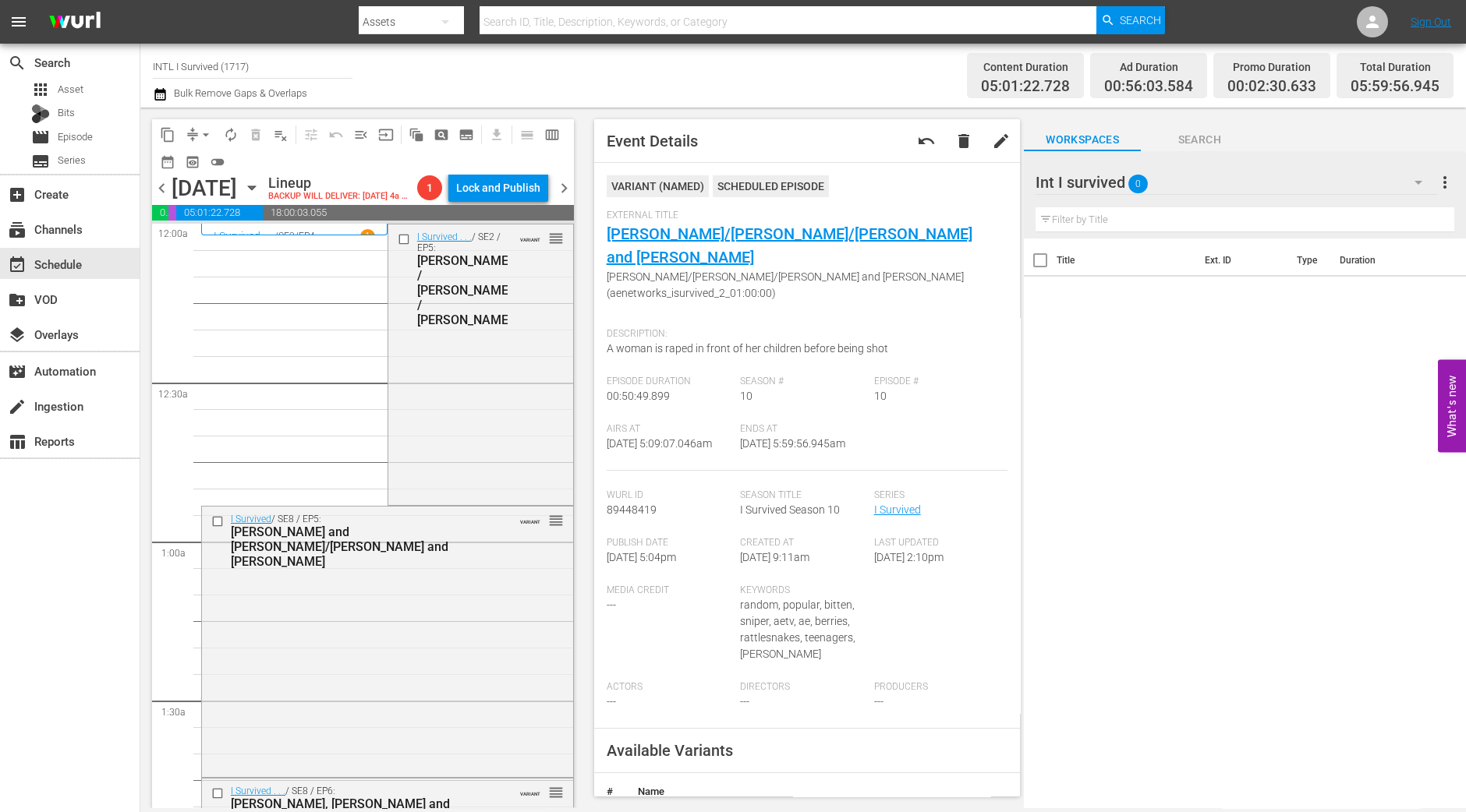
click at [204, 128] on span "arrow_drop_down" at bounding box center [206, 135] width 16 height 16
click at [241, 158] on li "Align to Midnight" at bounding box center [207, 166] width 164 height 25
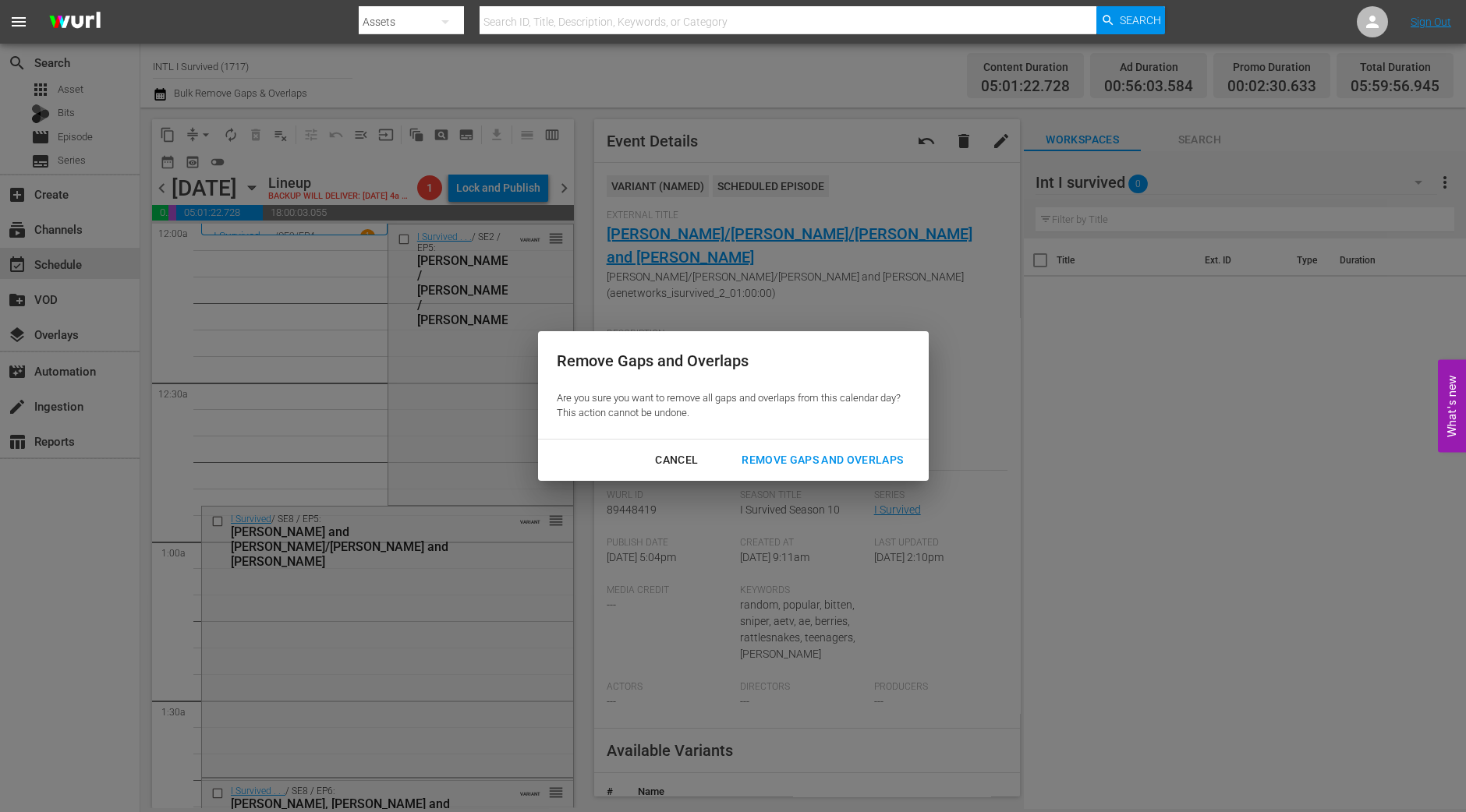
click at [854, 454] on div "Remove Gaps and Overlaps" at bounding box center [822, 460] width 186 height 19
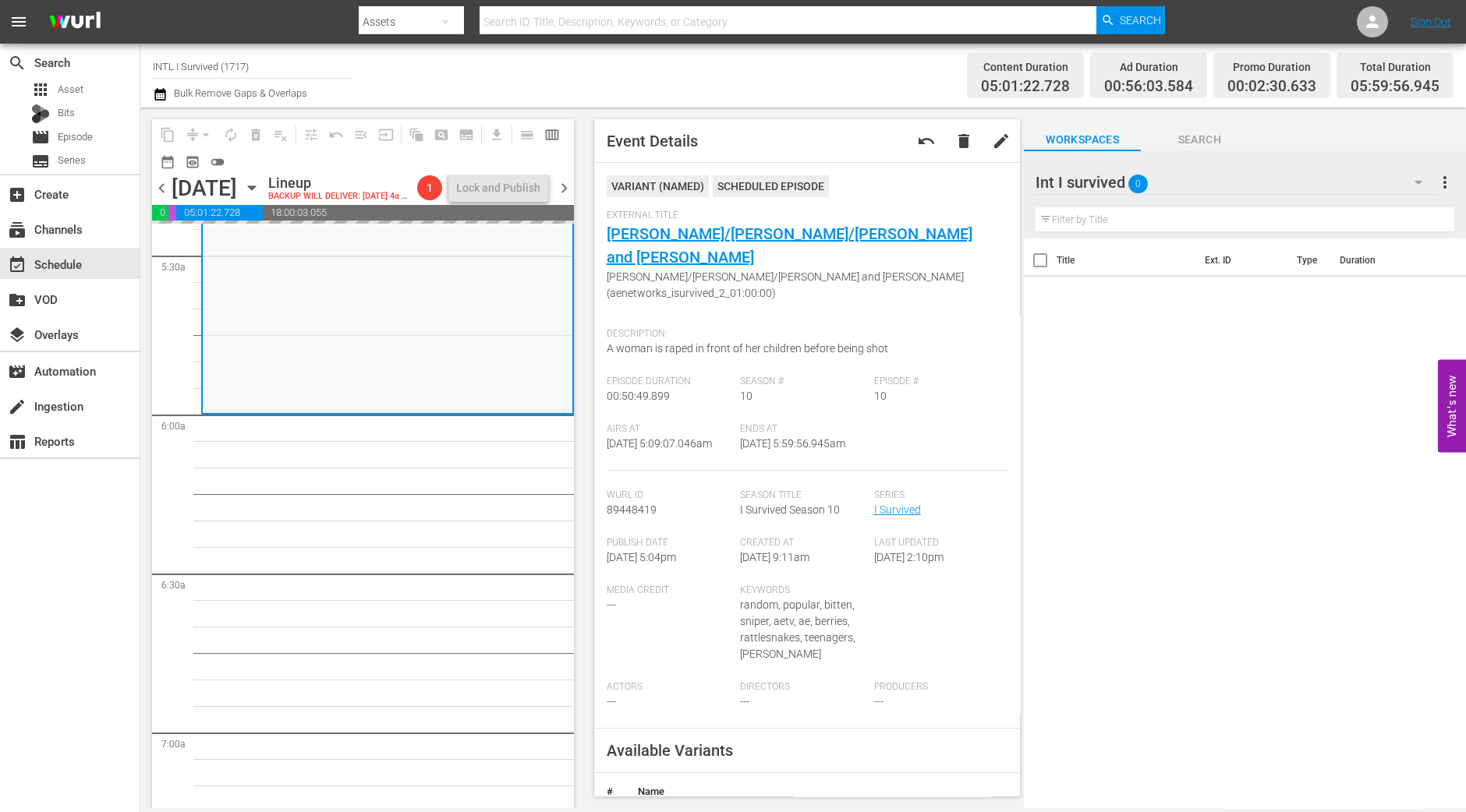
scroll to position [1851, 0]
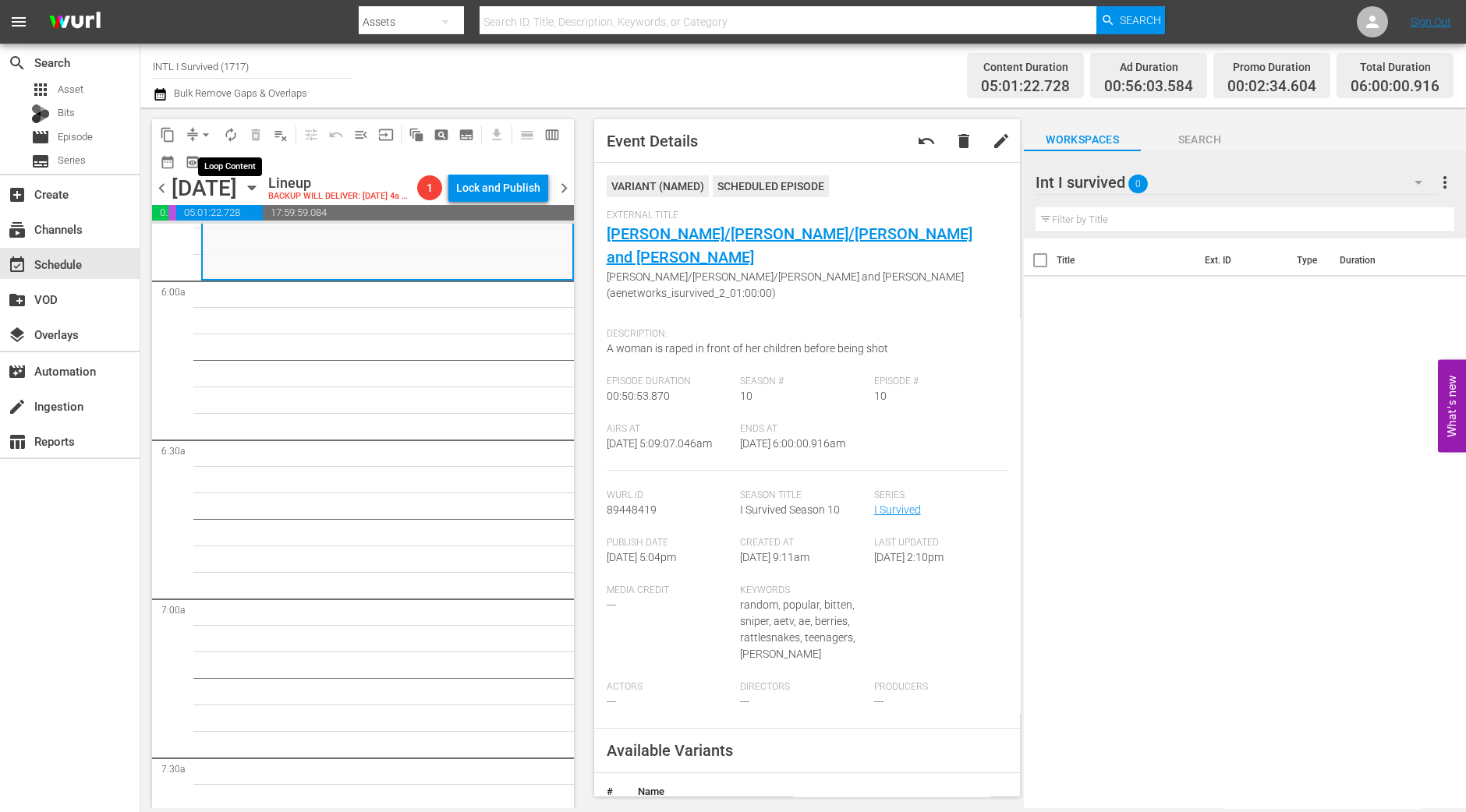
click at [223, 131] on span "autorenew_outlined" at bounding box center [231, 135] width 16 height 16
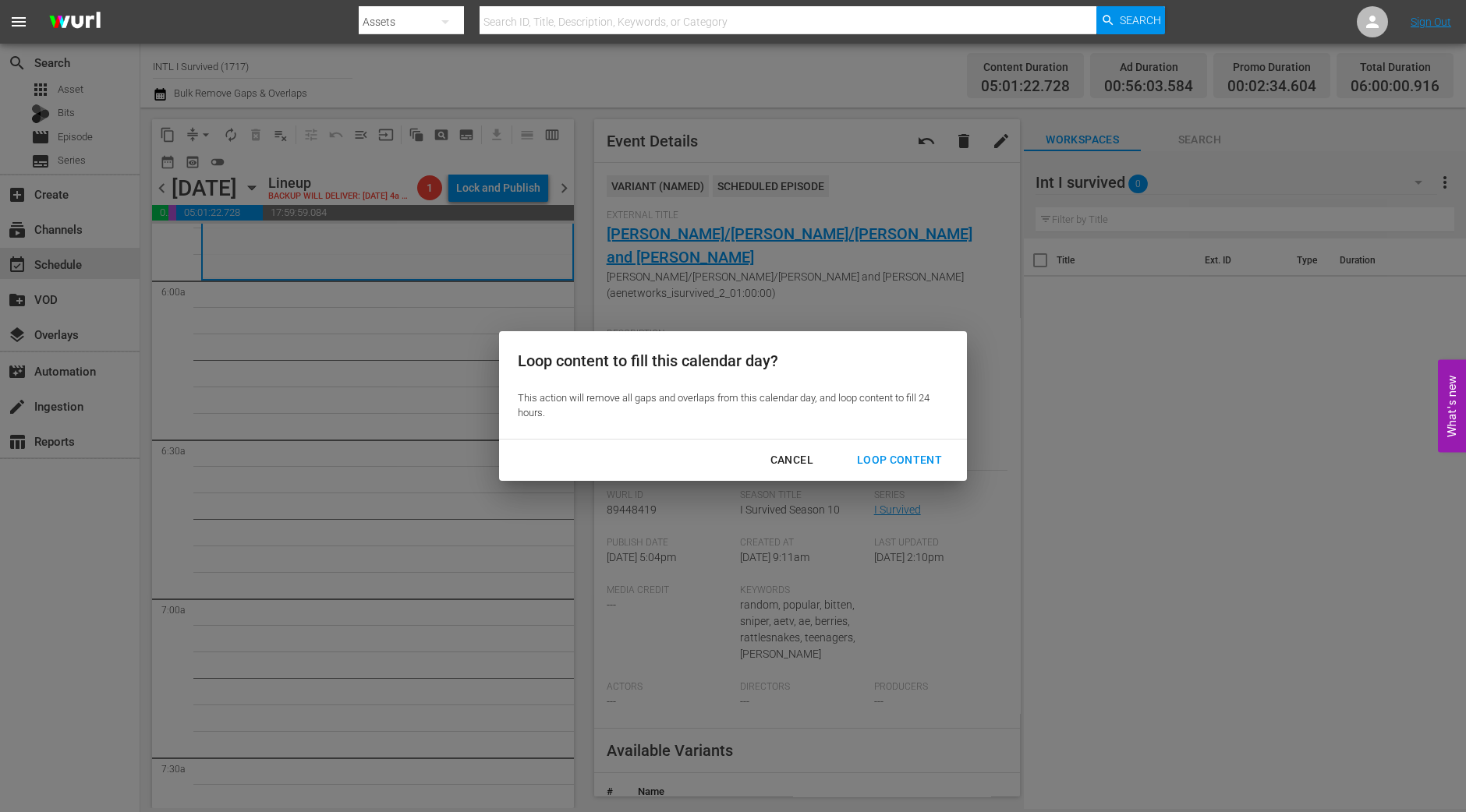
click at [905, 459] on div "Loop Content" at bounding box center [899, 460] width 110 height 19
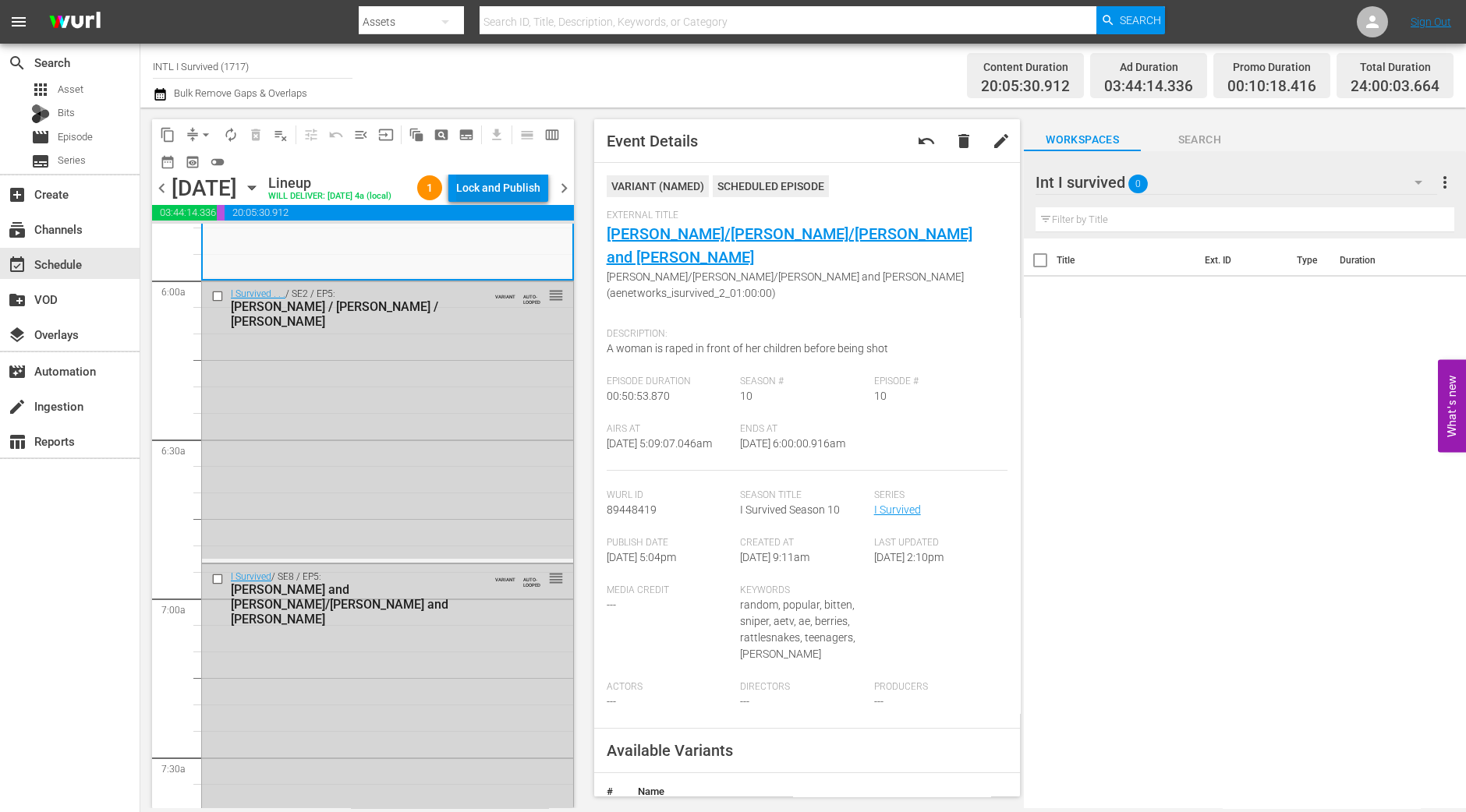
click at [502, 193] on div "Lock and Publish" at bounding box center [498, 187] width 84 height 28
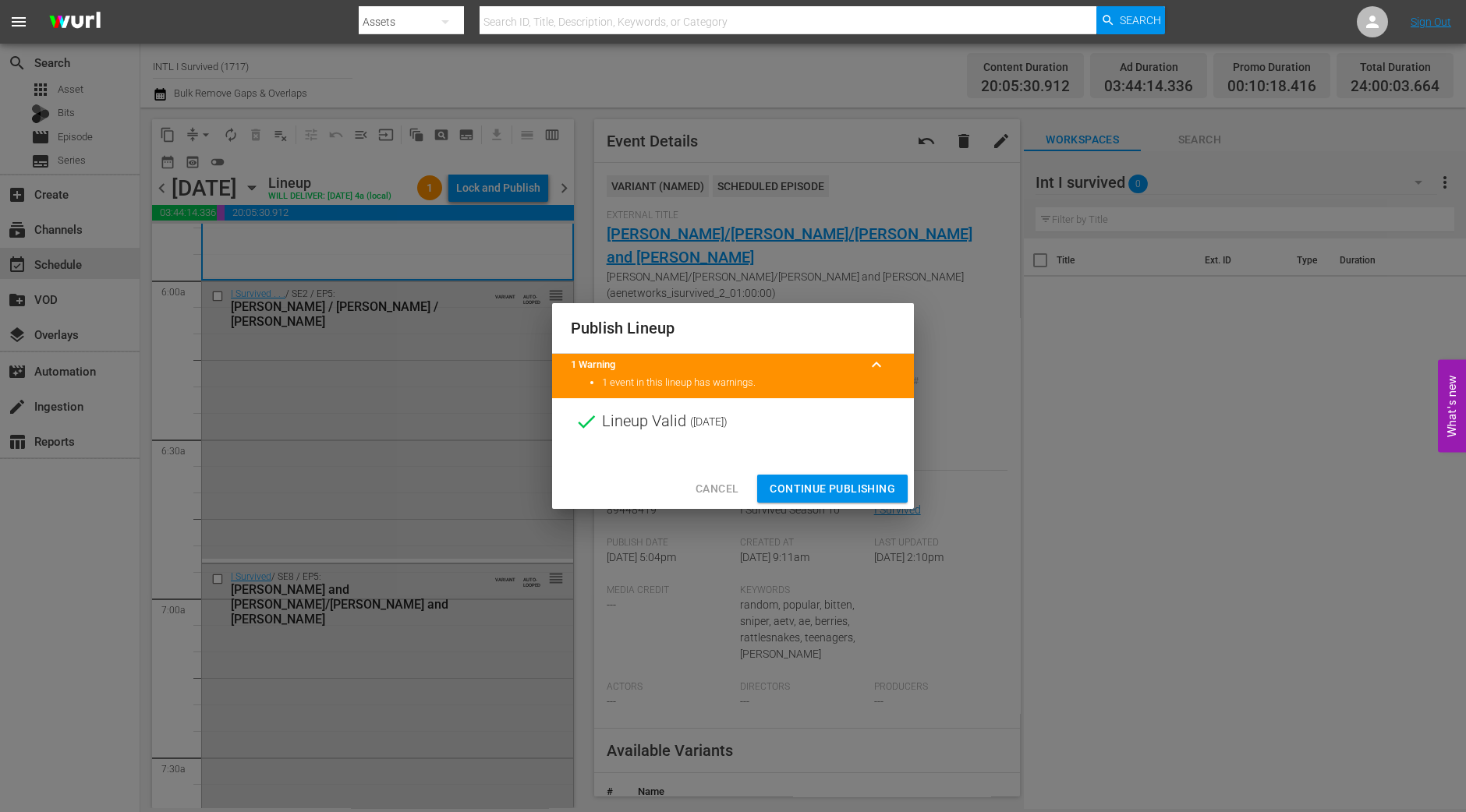
click at [837, 469] on div "Cancel Continue Publishing" at bounding box center [733, 489] width 362 height 41
click at [836, 477] on button "Continue Publishing" at bounding box center [832, 489] width 150 height 29
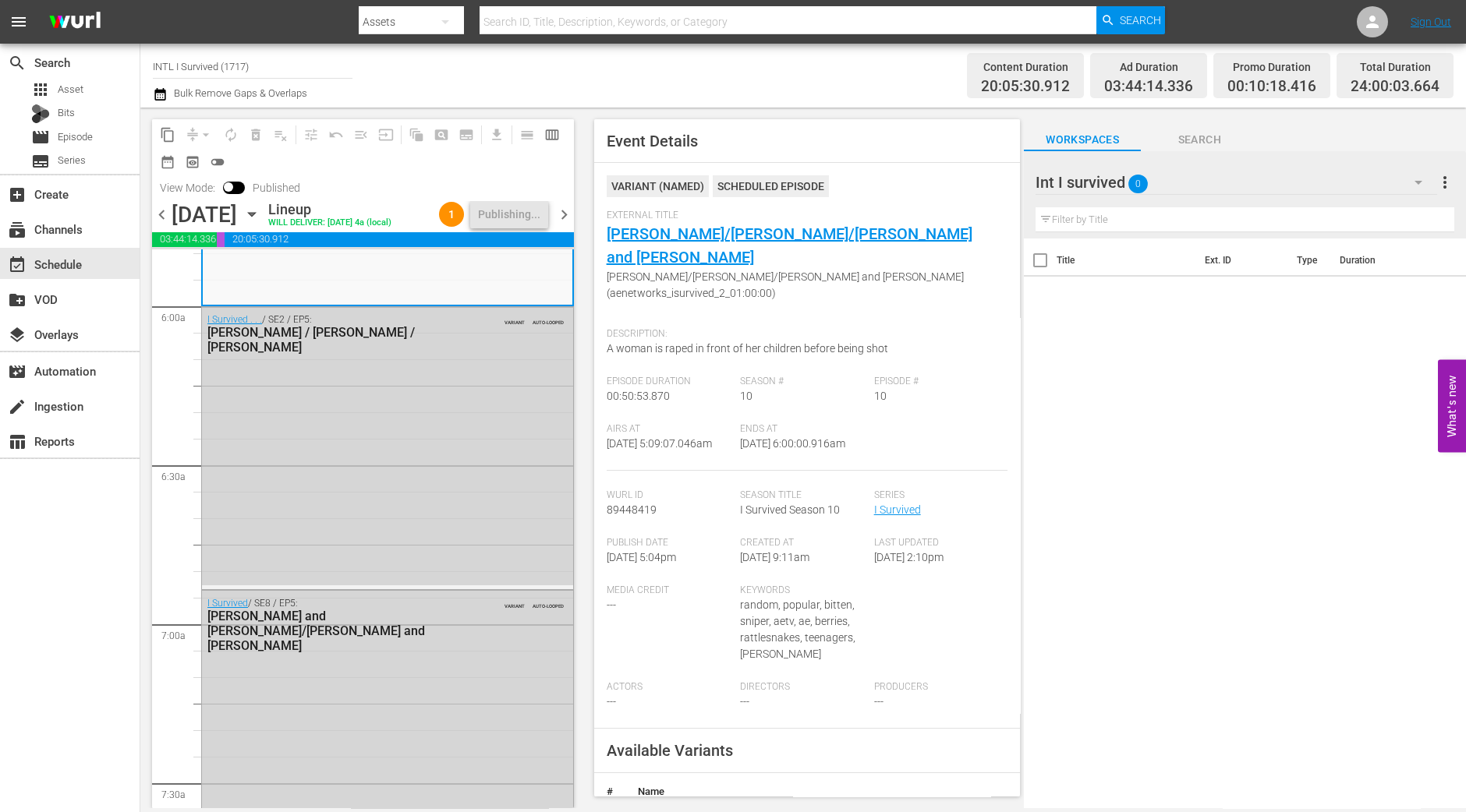
click at [570, 224] on span "chevron_right" at bounding box center [565, 214] width 20 height 19
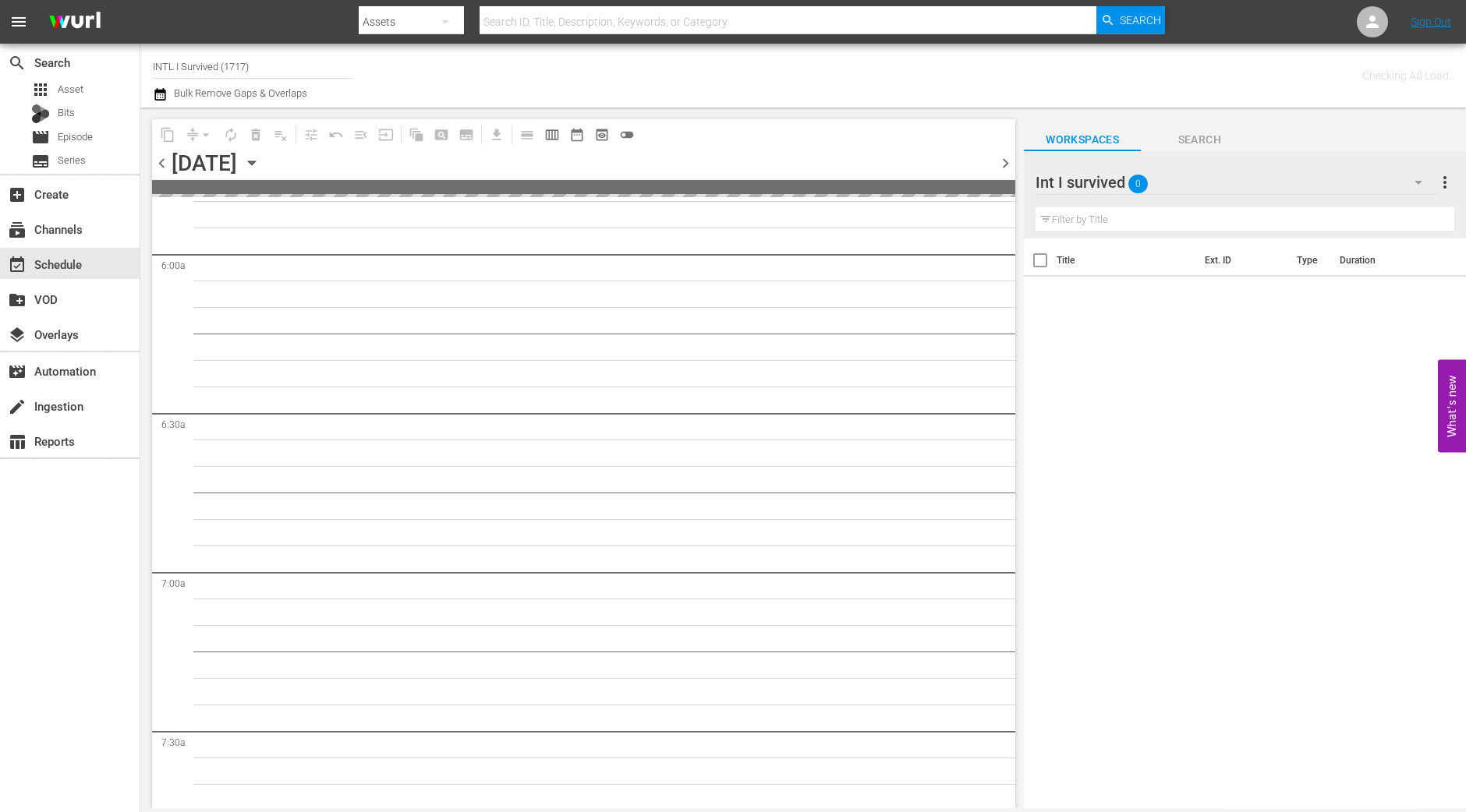
scroll to position [1984, 0]
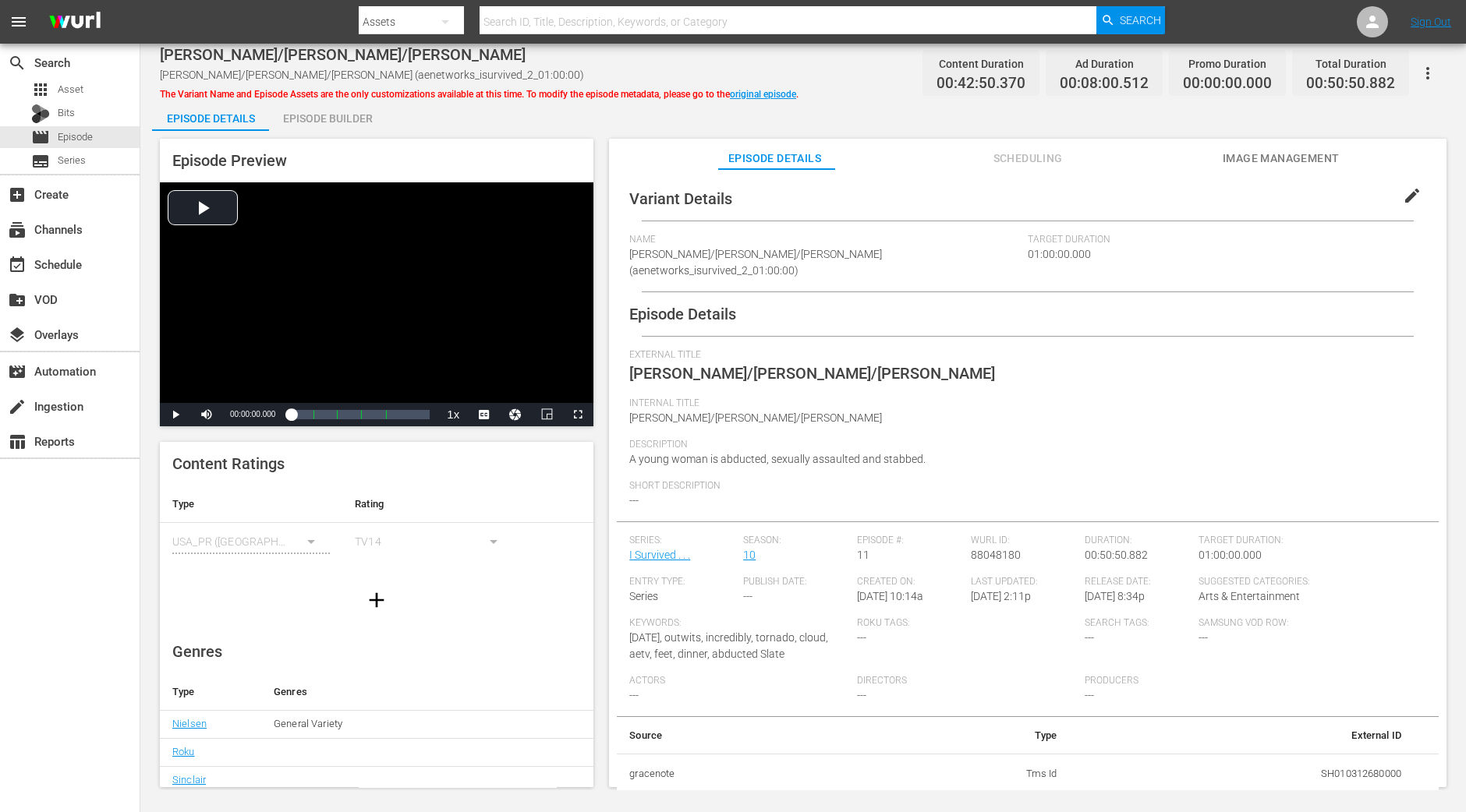
click at [347, 120] on div "Episode Builder" at bounding box center [328, 118] width 117 height 37
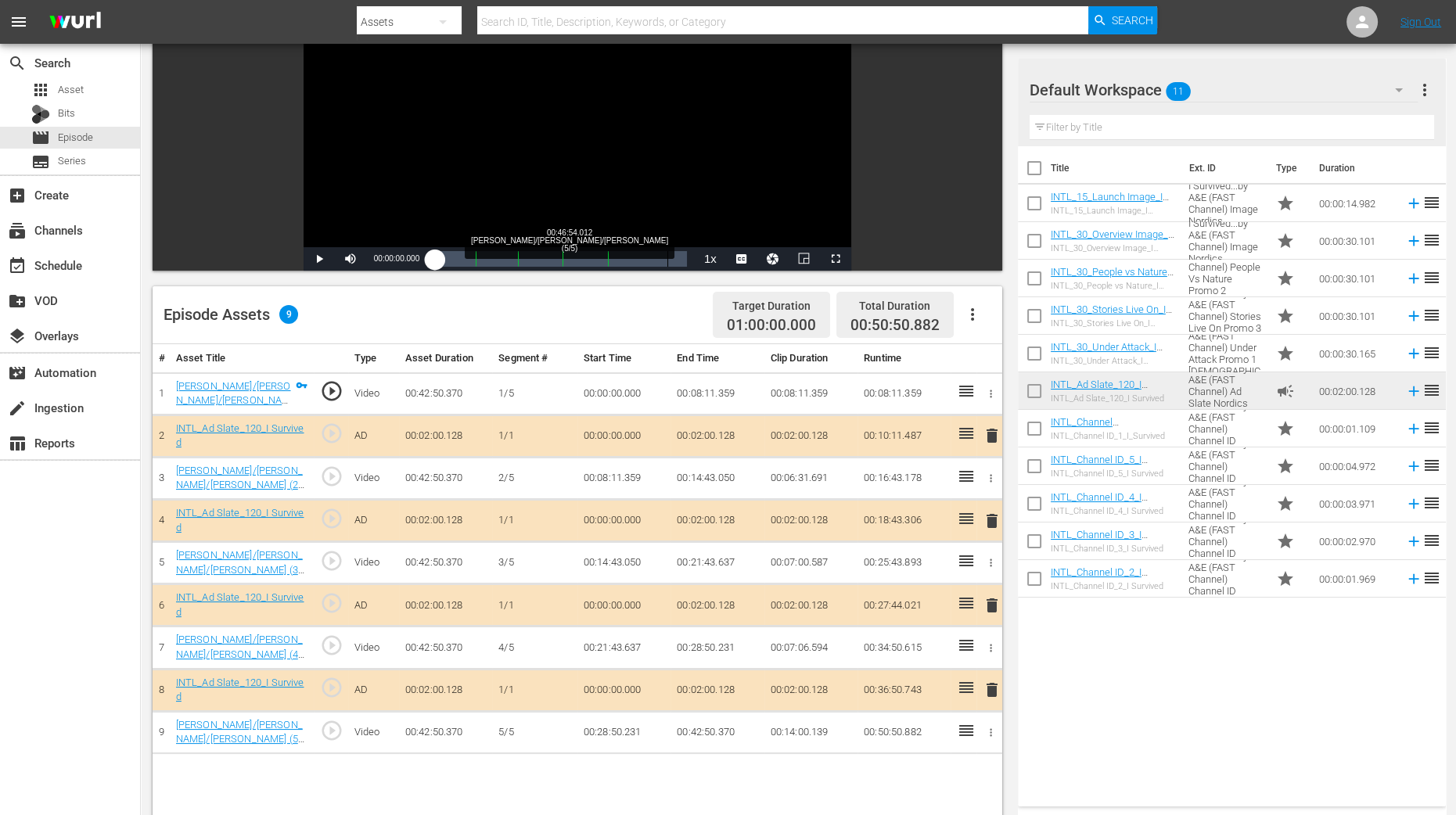
scroll to position [294, 0]
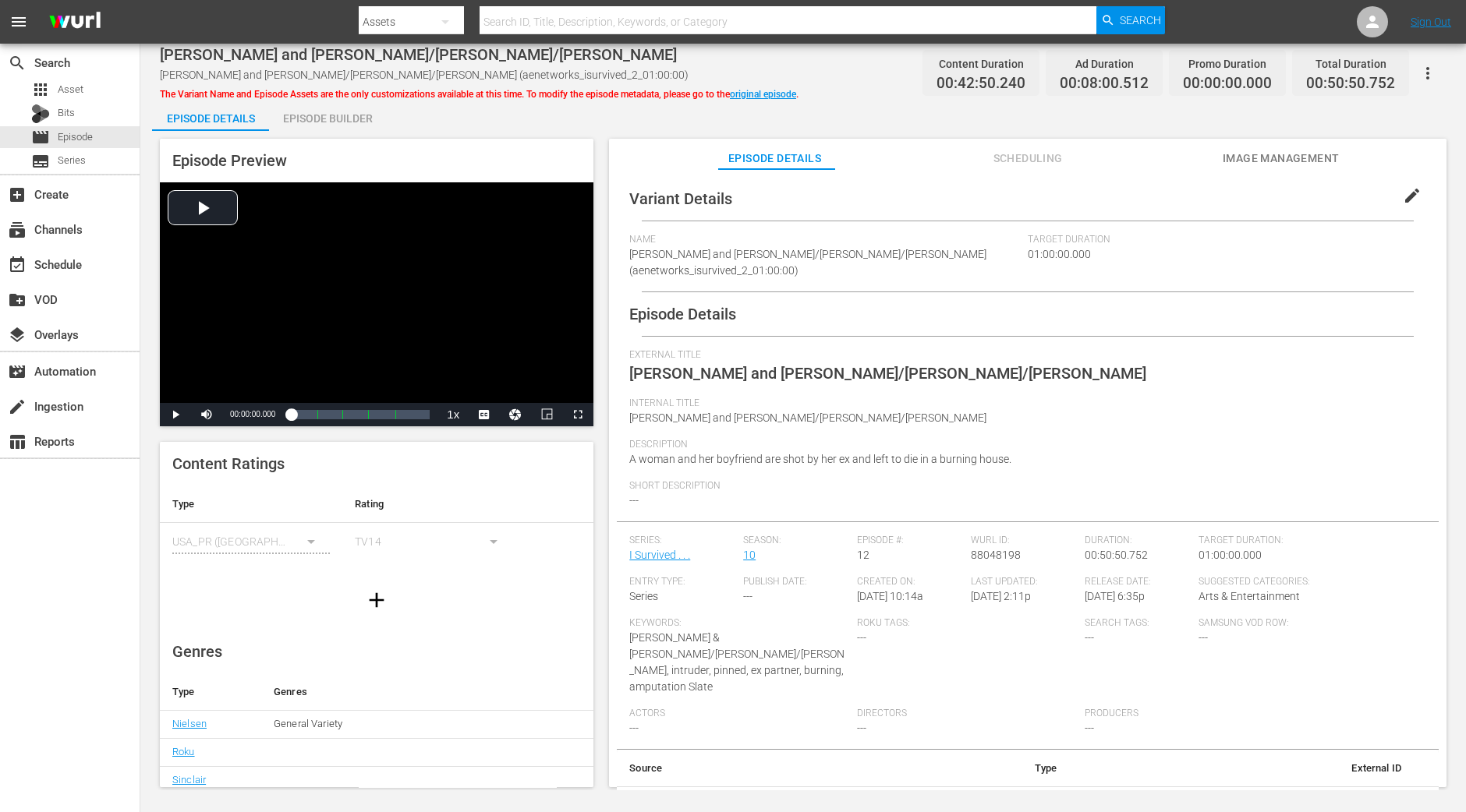
click at [334, 92] on span "The Variant Name and Episode Assets are the only customizations available at th…" at bounding box center [479, 94] width 639 height 11
click at [333, 114] on div "Episode Builder" at bounding box center [328, 118] width 117 height 37
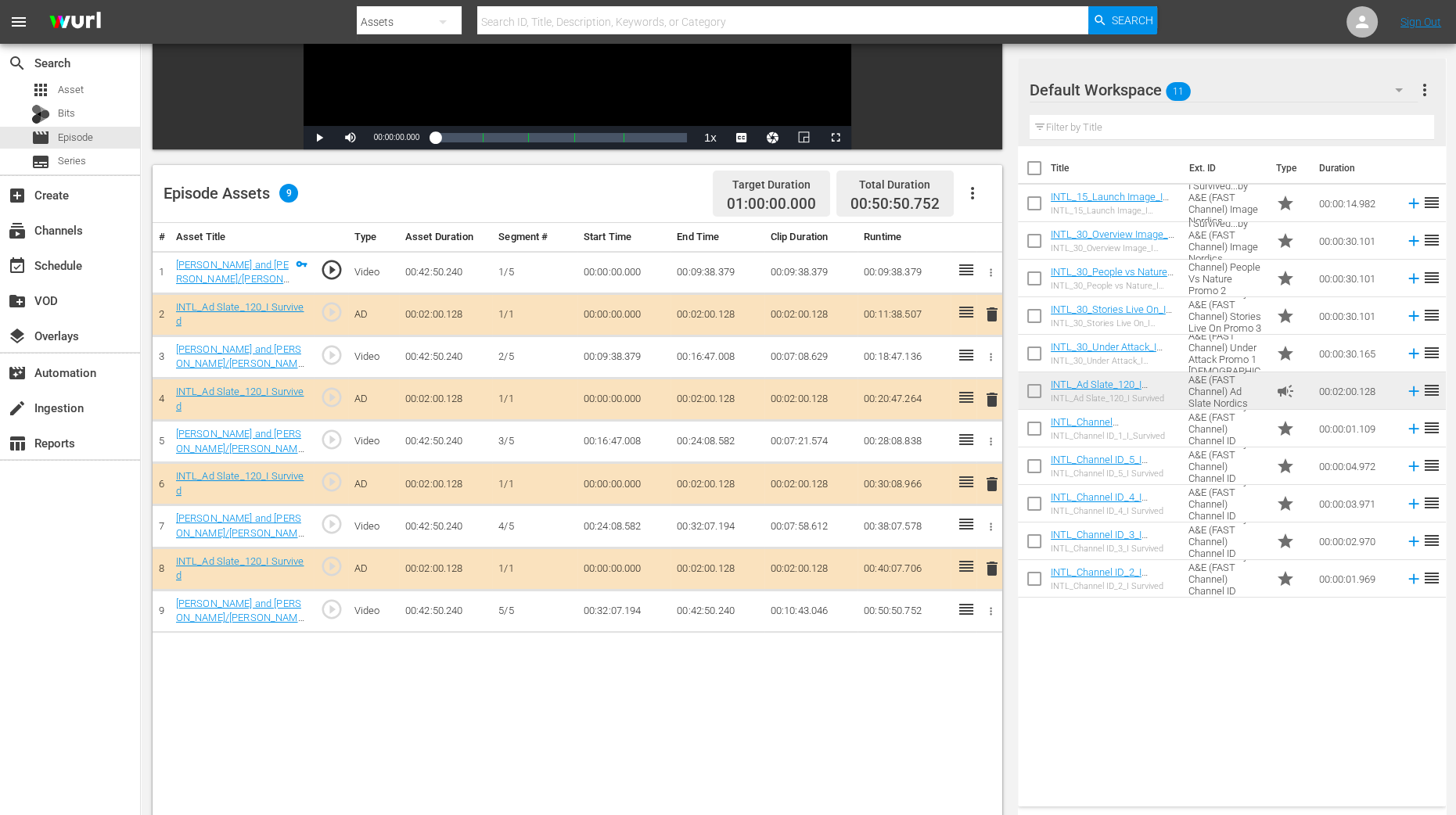
scroll to position [294, 0]
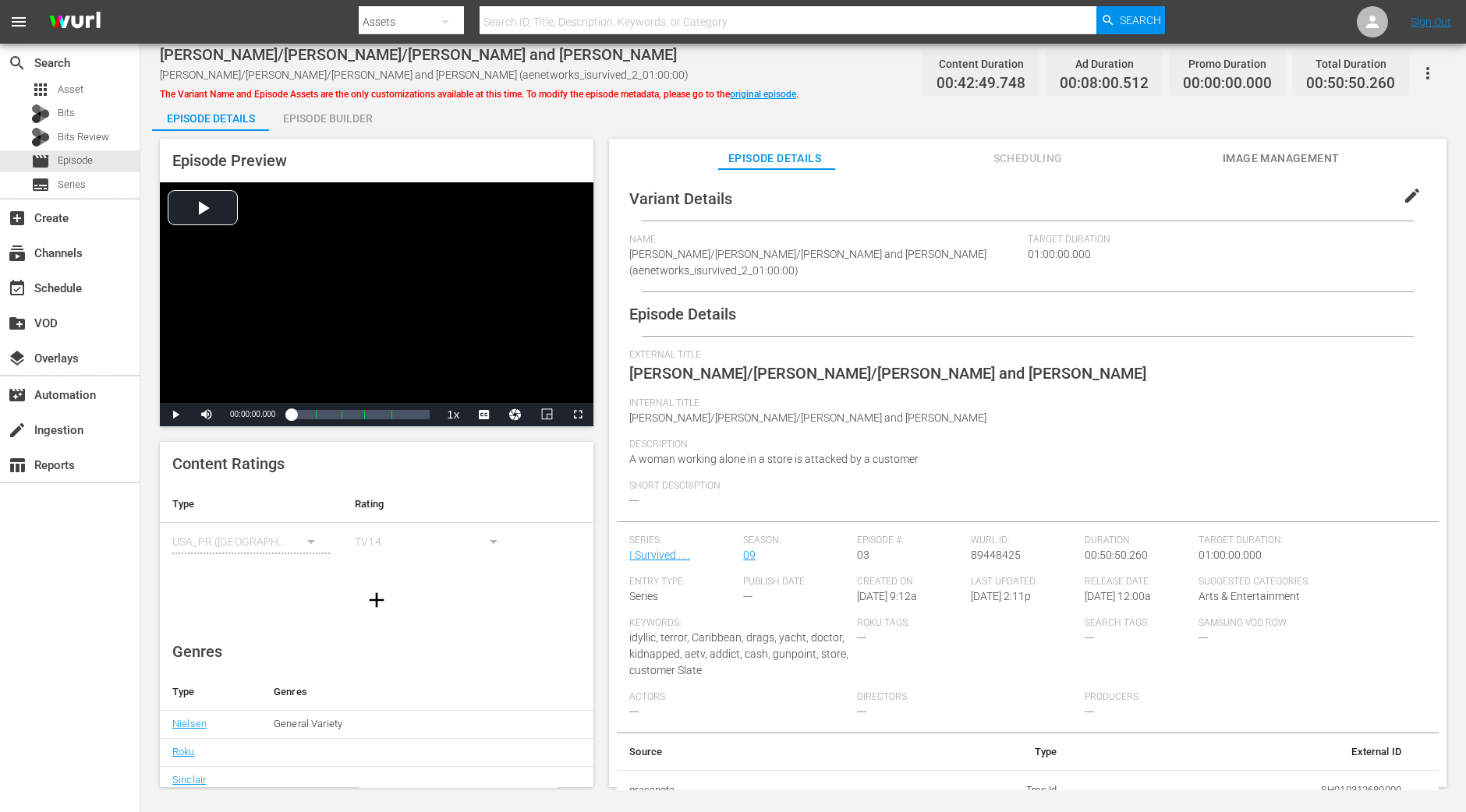
click at [324, 111] on div "Episode Builder" at bounding box center [328, 118] width 117 height 37
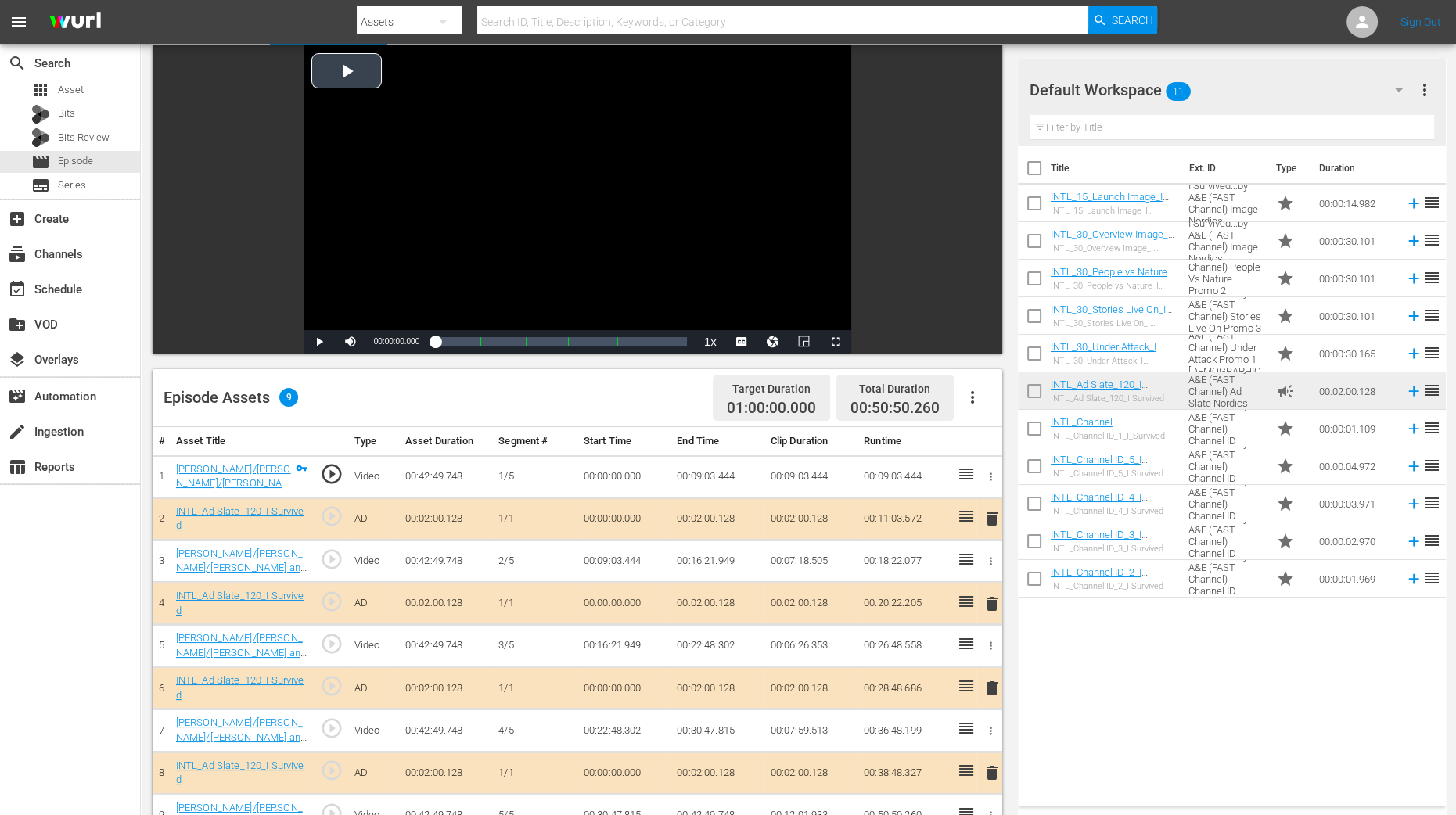
scroll to position [294, 0]
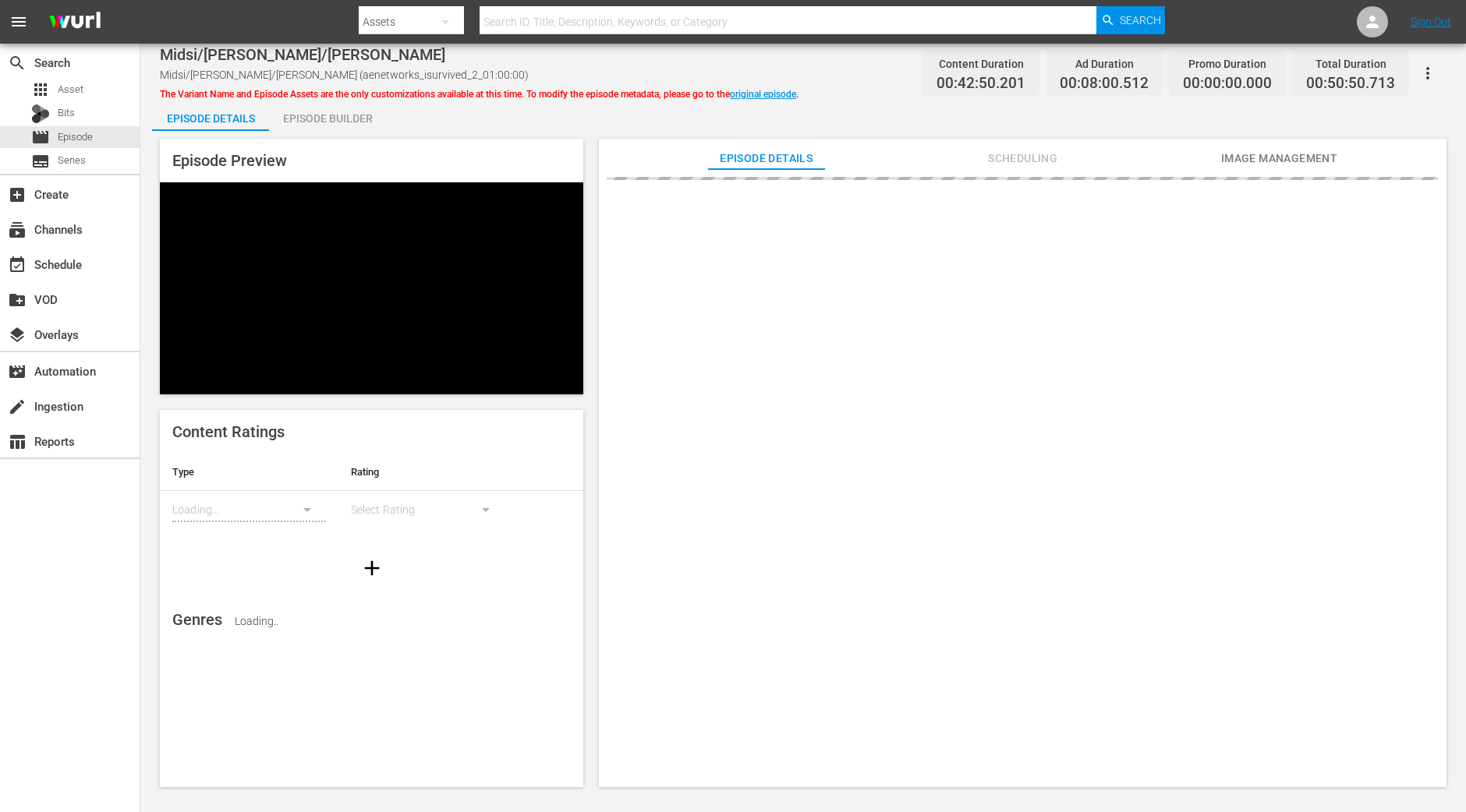
click at [320, 115] on div "Episode Builder" at bounding box center [328, 118] width 117 height 37
click at [339, 118] on div "Episode Builder" at bounding box center [328, 118] width 117 height 37
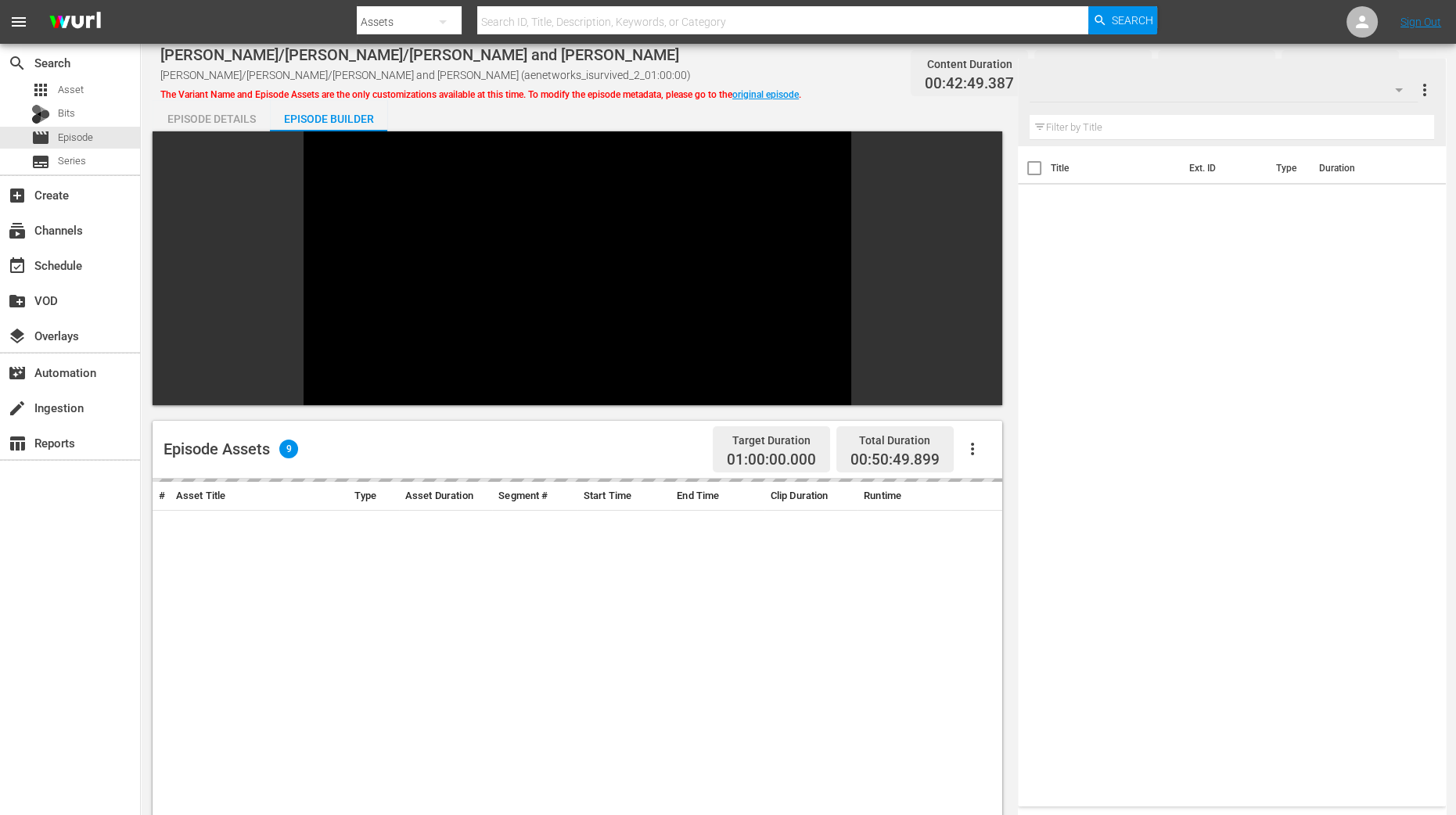
scroll to position [372, 0]
